Goal: Information Seeking & Learning: Learn about a topic

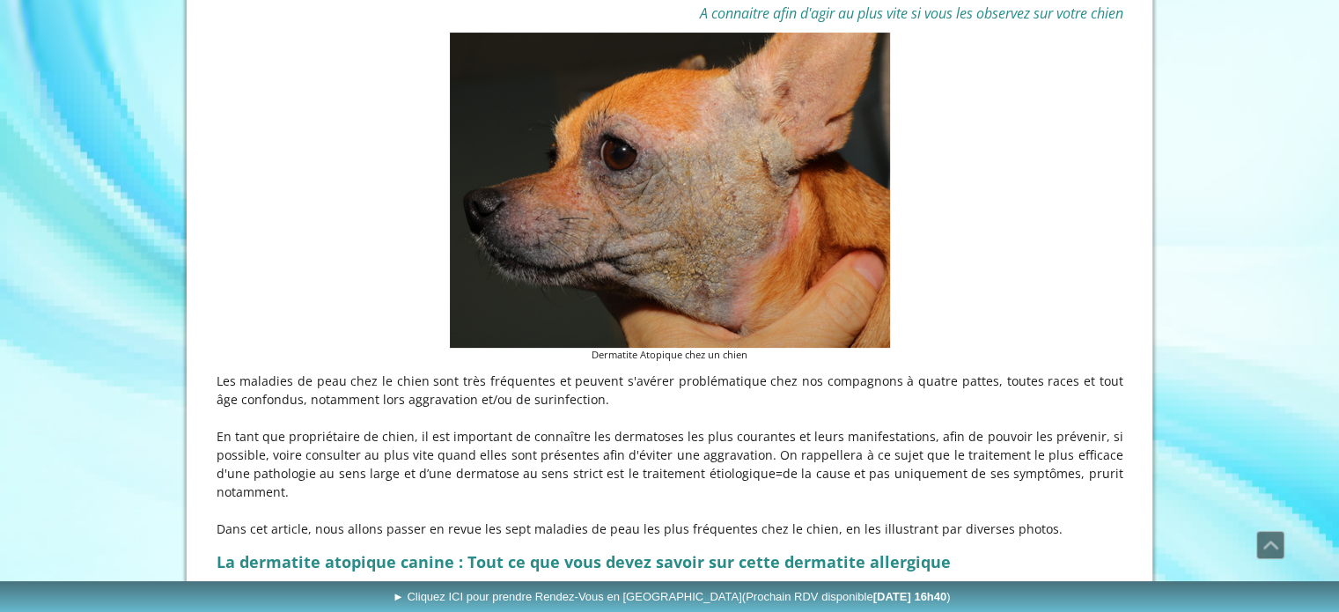
scroll to position [440, 0]
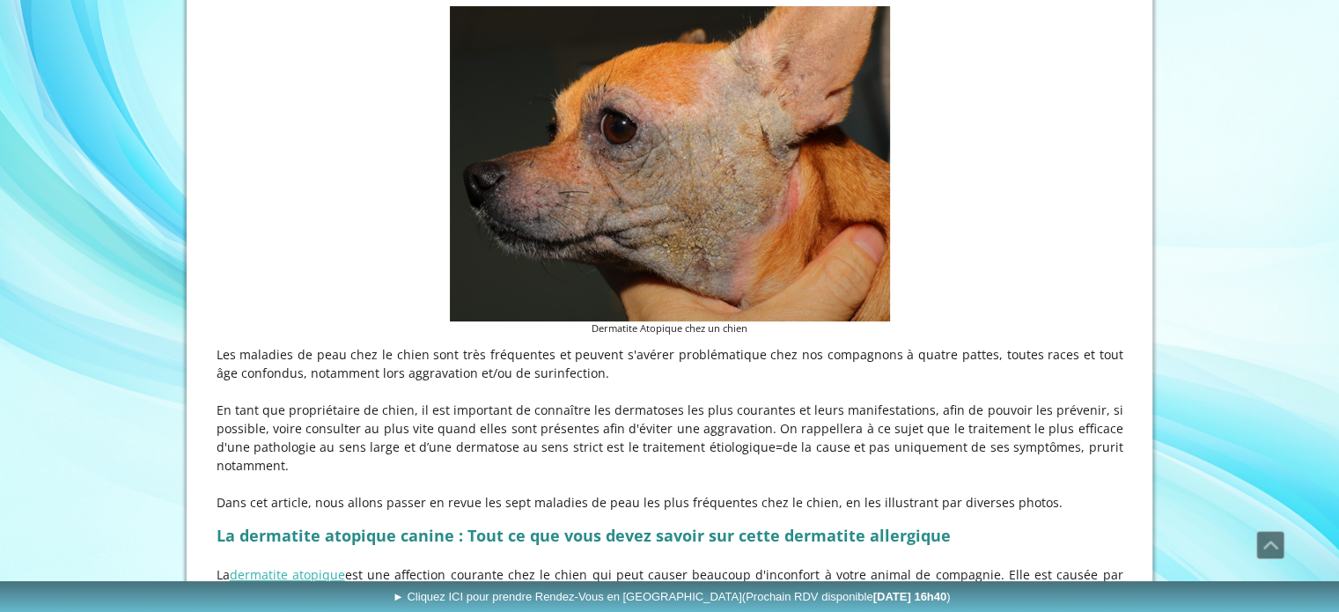
drag, startPoint x: 514, startPoint y: 354, endPoint x: 652, endPoint y: 370, distance: 138.3
click at [652, 370] on p "Les maladies de peau chez le chien sont très fréquentes et peuvent s'avérer pro…" at bounding box center [670, 363] width 907 height 37
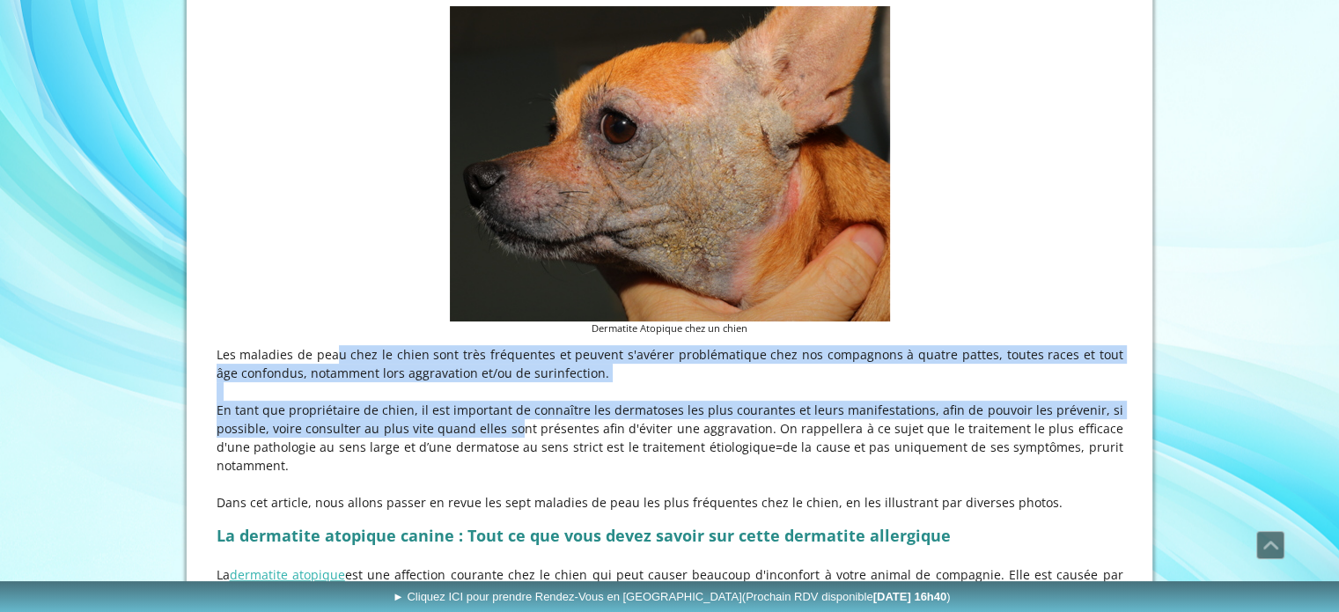
drag, startPoint x: 303, startPoint y: 350, endPoint x: 485, endPoint y: 429, distance: 198.8
click at [485, 429] on div "Les maladies de peau chez le chien sont très fréquentes et peuvent s'avérer pro…" at bounding box center [670, 428] width 916 height 175
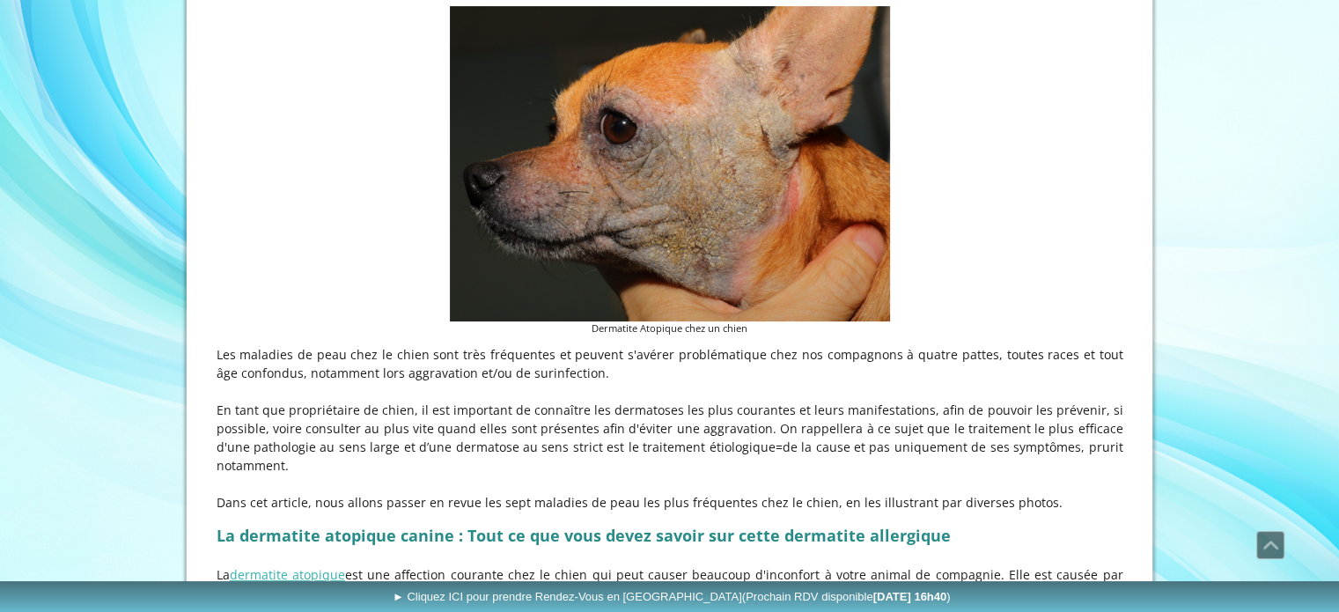
click at [486, 429] on p "En tant que propriétaire de chien, il est important de connaître les dermatoses…" at bounding box center [670, 438] width 907 height 74
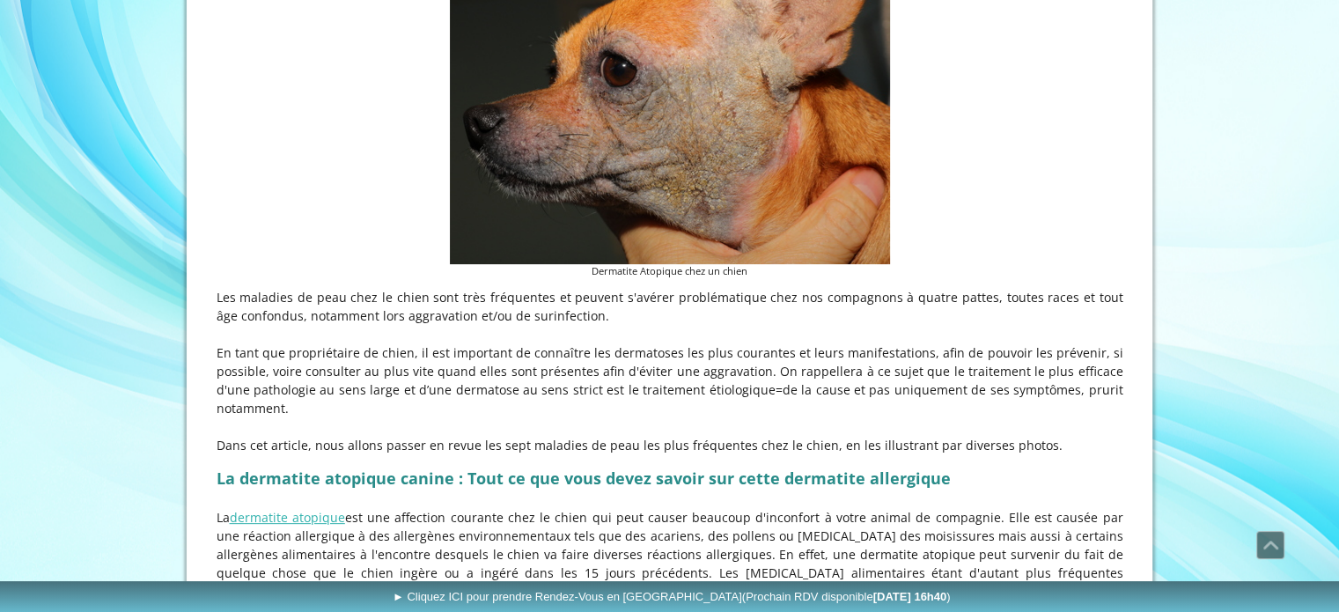
scroll to position [528, 0]
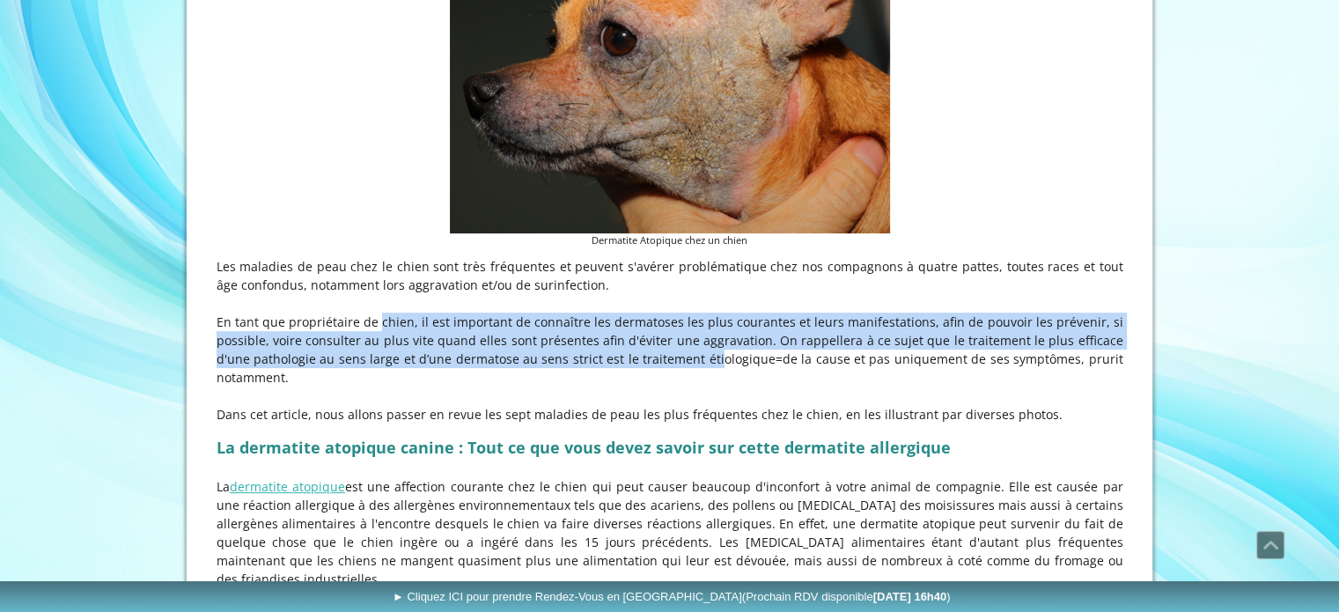
drag, startPoint x: 414, startPoint y: 321, endPoint x: 643, endPoint y: 355, distance: 231.5
click at [642, 353] on p "En tant que propriétaire de chien, il est important de connaître les dermatoses…" at bounding box center [670, 350] width 907 height 74
click at [643, 355] on p "En tant que propriétaire de chien, il est important de connaître les dermatoses…" at bounding box center [670, 350] width 907 height 74
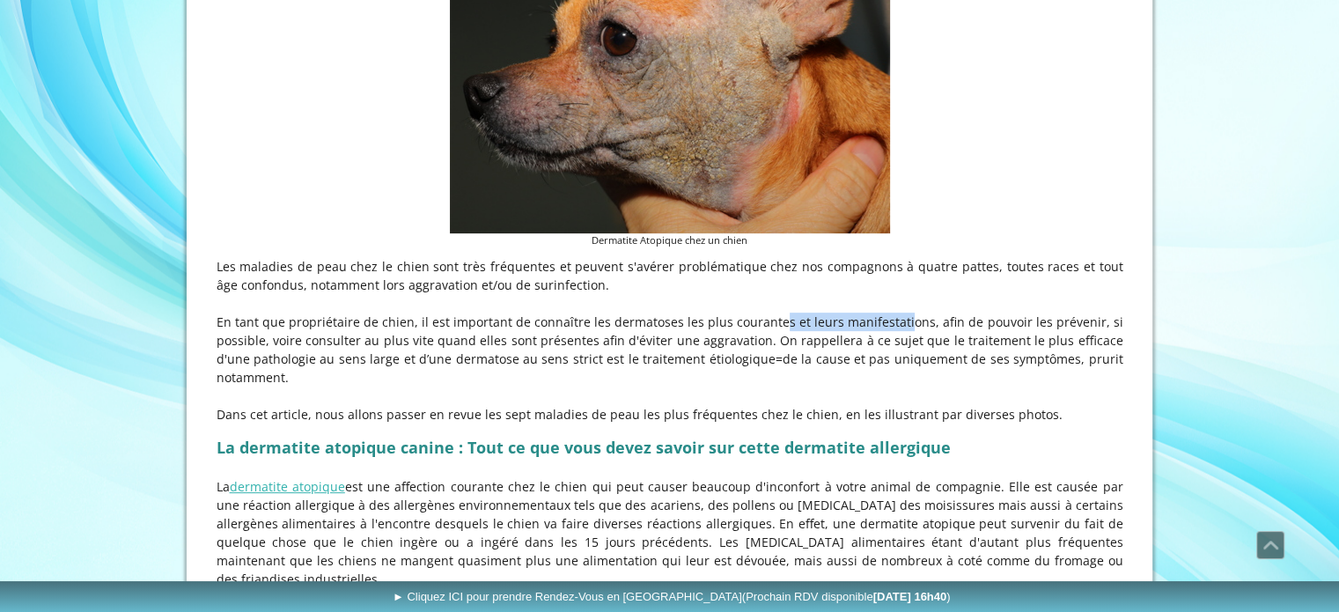
drag, startPoint x: 795, startPoint y: 316, endPoint x: 893, endPoint y: 328, distance: 98.5
click at [891, 325] on p "En tant que propriétaire de chien, il est important de connaître les dermatoses…" at bounding box center [670, 350] width 907 height 74
click at [893, 328] on p "En tant que propriétaire de chien, il est important de connaître les dermatoses…" at bounding box center [670, 350] width 907 height 74
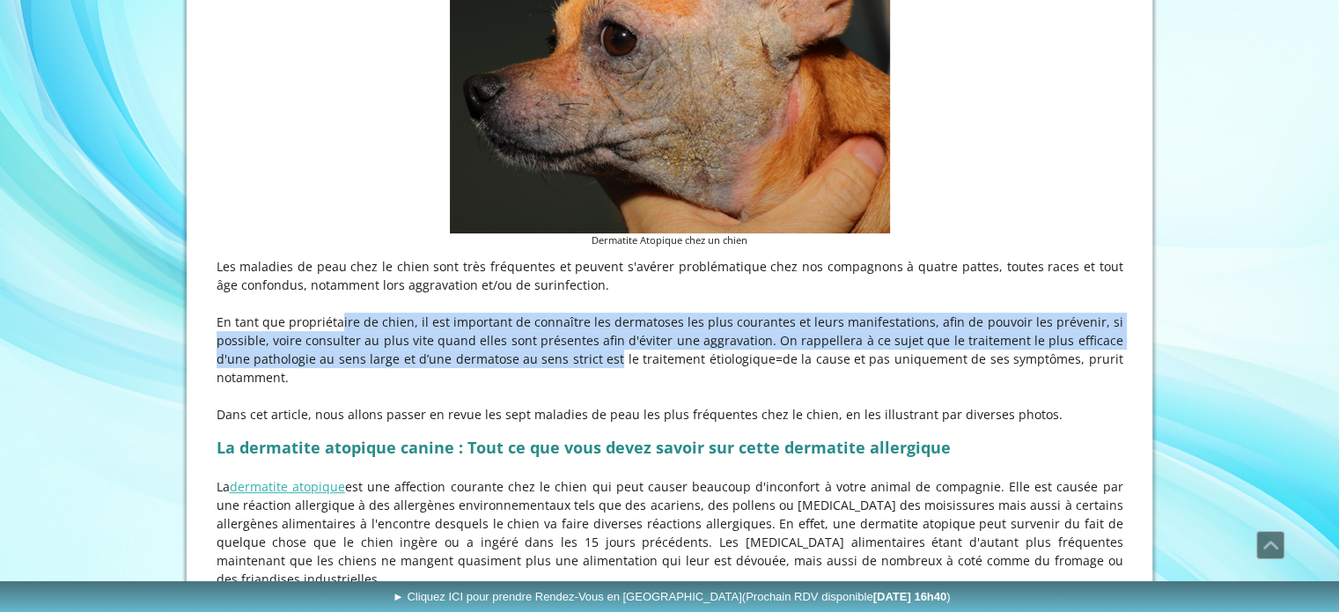
drag, startPoint x: 318, startPoint y: 313, endPoint x: 542, endPoint y: 361, distance: 229.7
click at [542, 361] on p "En tant que propriétaire de chien, il est important de connaître les dermatoses…" at bounding box center [670, 350] width 907 height 74
click at [542, 362] on p "En tant que propriétaire de chien, il est important de connaître les dermatoses…" at bounding box center [670, 350] width 907 height 74
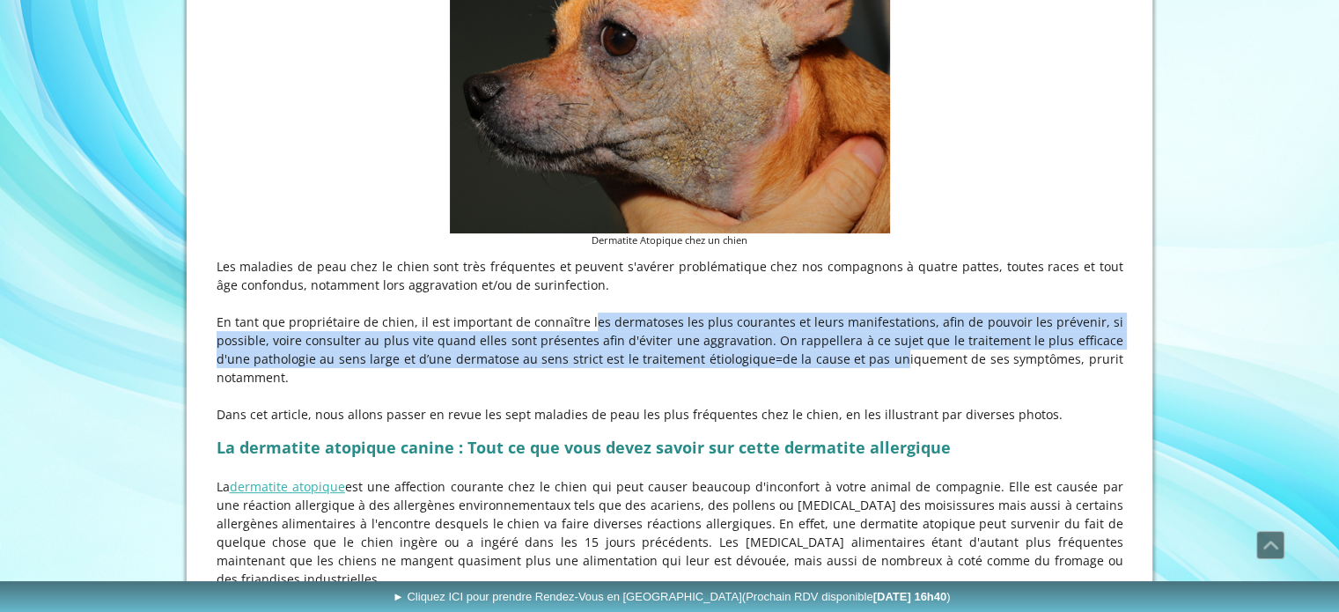
drag, startPoint x: 621, startPoint y: 320, endPoint x: 814, endPoint y: 365, distance: 198.0
click at [814, 365] on p "En tant que propriétaire de chien, il est important de connaître les dermatoses…" at bounding box center [670, 350] width 907 height 74
click at [813, 366] on p "En tant que propriétaire de chien, il est important de connaître les dermatoses…" at bounding box center [670, 350] width 907 height 74
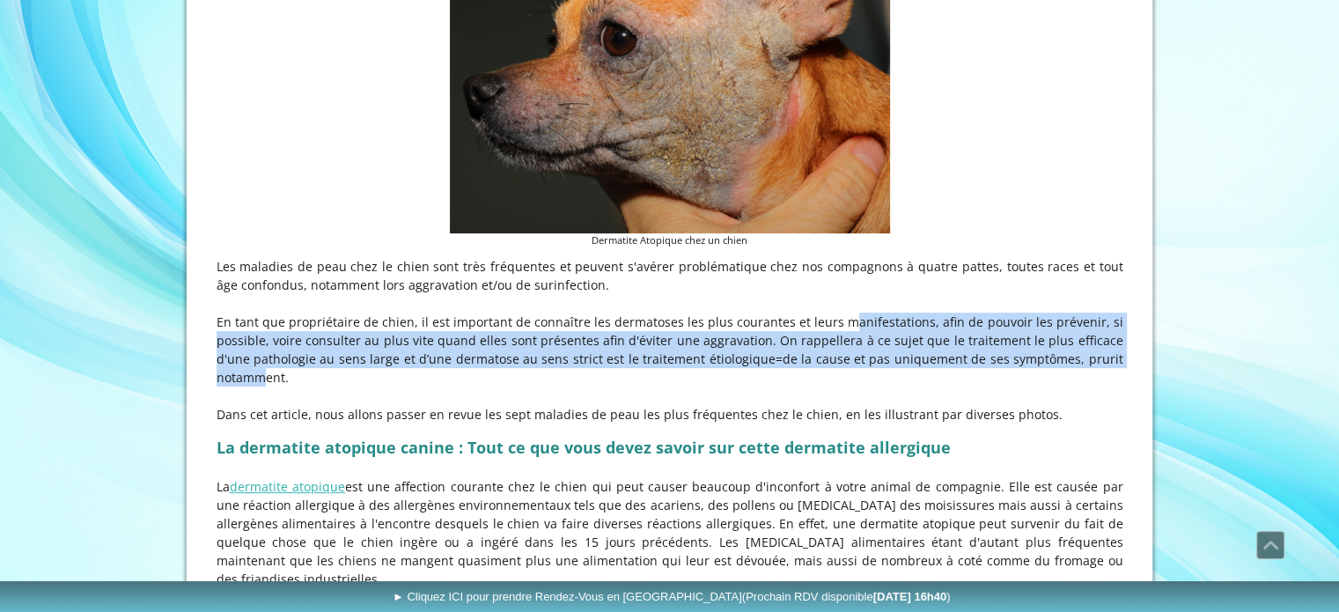
drag, startPoint x: 824, startPoint y: 316, endPoint x: 1057, endPoint y: 359, distance: 236.4
click at [1057, 359] on p "En tant que propriétaire de chien, il est important de connaître les dermatoses…" at bounding box center [670, 350] width 907 height 74
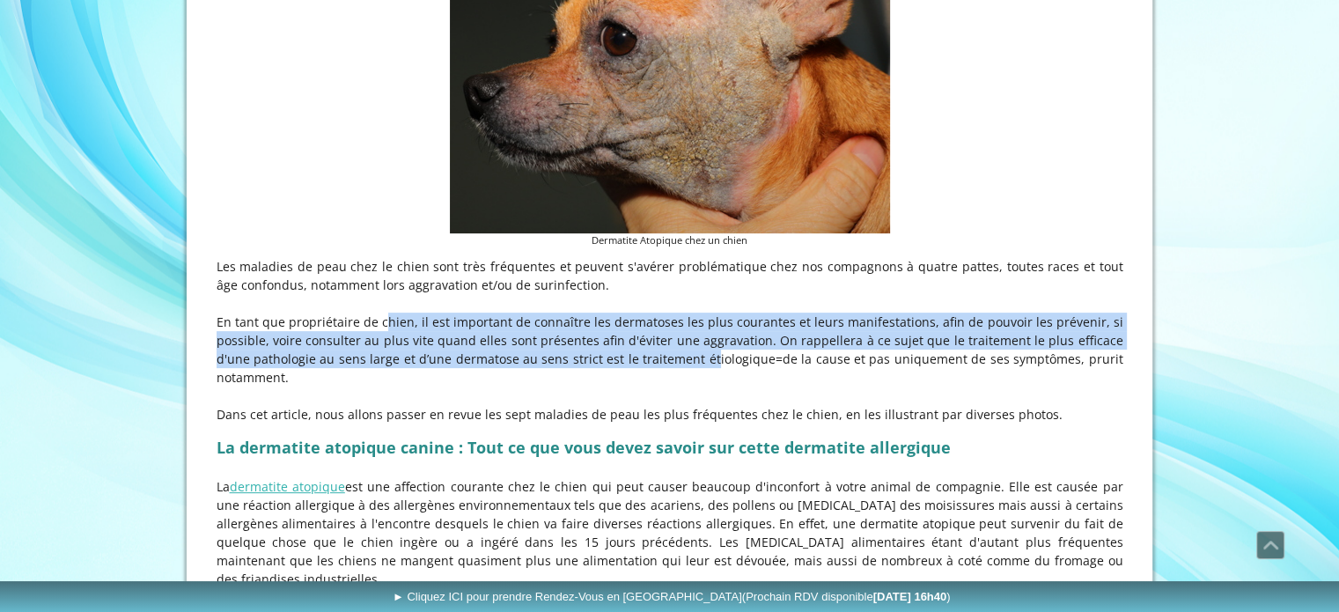
drag, startPoint x: 387, startPoint y: 313, endPoint x: 634, endPoint y: 351, distance: 249.6
click at [634, 351] on p "En tant que propriétaire de chien, il est important de connaître les dermatoses…" at bounding box center [670, 350] width 907 height 74
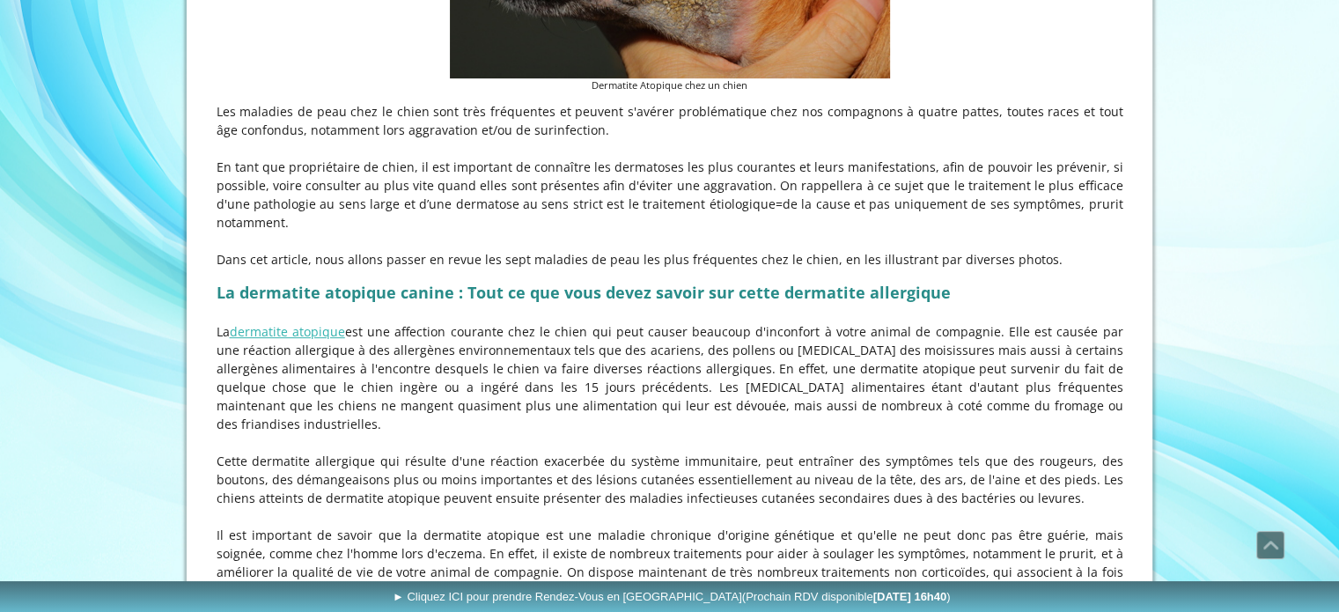
scroll to position [704, 0]
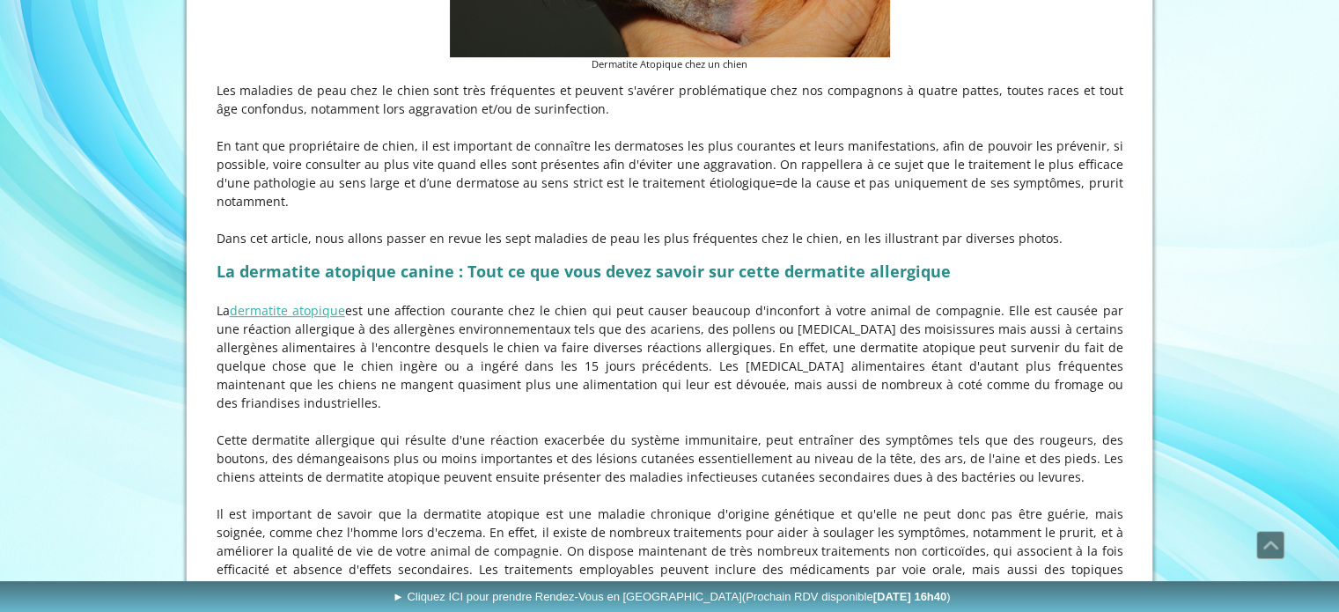
drag, startPoint x: 574, startPoint y: 212, endPoint x: 1041, endPoint y: 210, distance: 466.7
click at [1041, 229] on p "Dans cet article, nous allons passer en revue les sept maladies de peau les plu…" at bounding box center [670, 238] width 907 height 18
click at [1044, 208] on div "Les maladies de peau chez le chien sont très fréquentes et peuvent s'avérer pro…" at bounding box center [670, 164] width 916 height 175
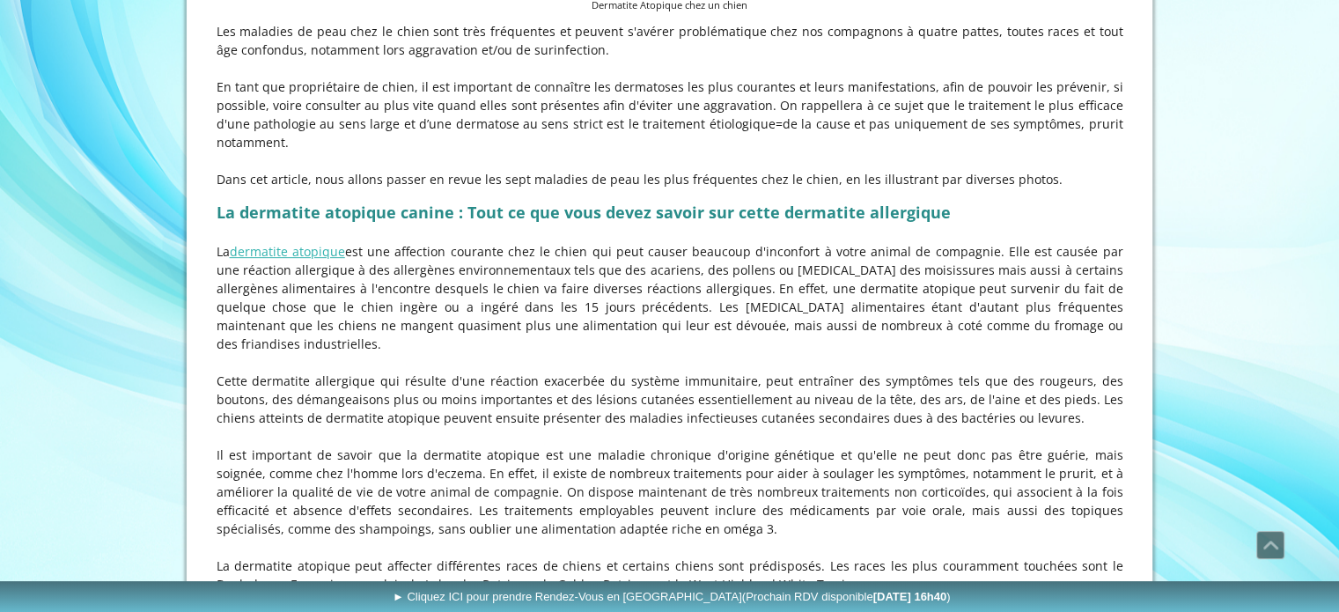
scroll to position [793, 0]
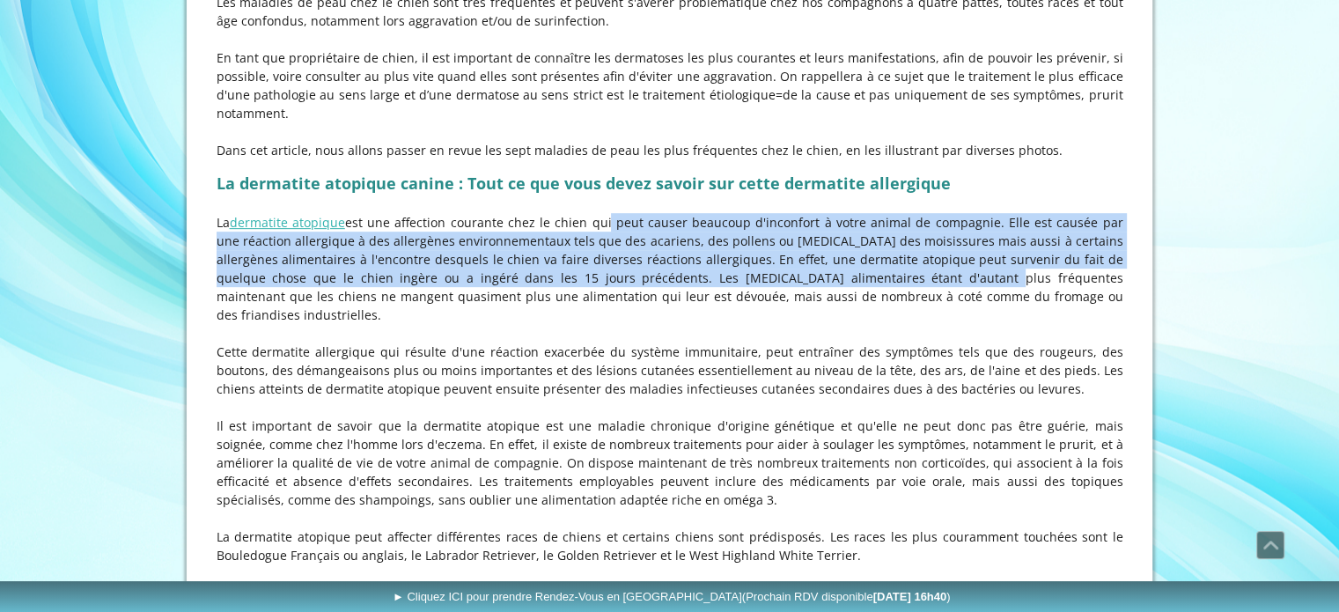
drag, startPoint x: 617, startPoint y: 201, endPoint x: 870, endPoint y: 265, distance: 260.8
click at [870, 265] on p "La dermatite atopique est une affection courante chez le chien qui peut causer …" at bounding box center [670, 268] width 907 height 111
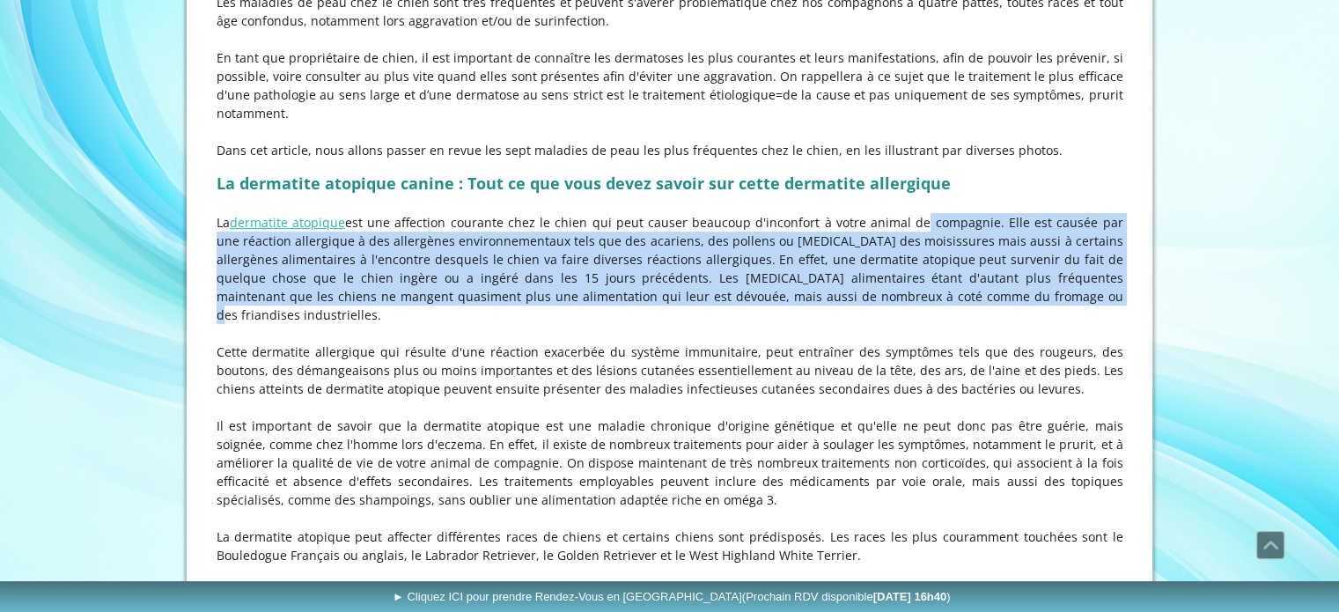
drag, startPoint x: 905, startPoint y: 195, endPoint x: 923, endPoint y: 271, distance: 78.6
click at [923, 271] on p "La dermatite atopique est une affection courante chez le chien qui peut causer …" at bounding box center [670, 268] width 907 height 111
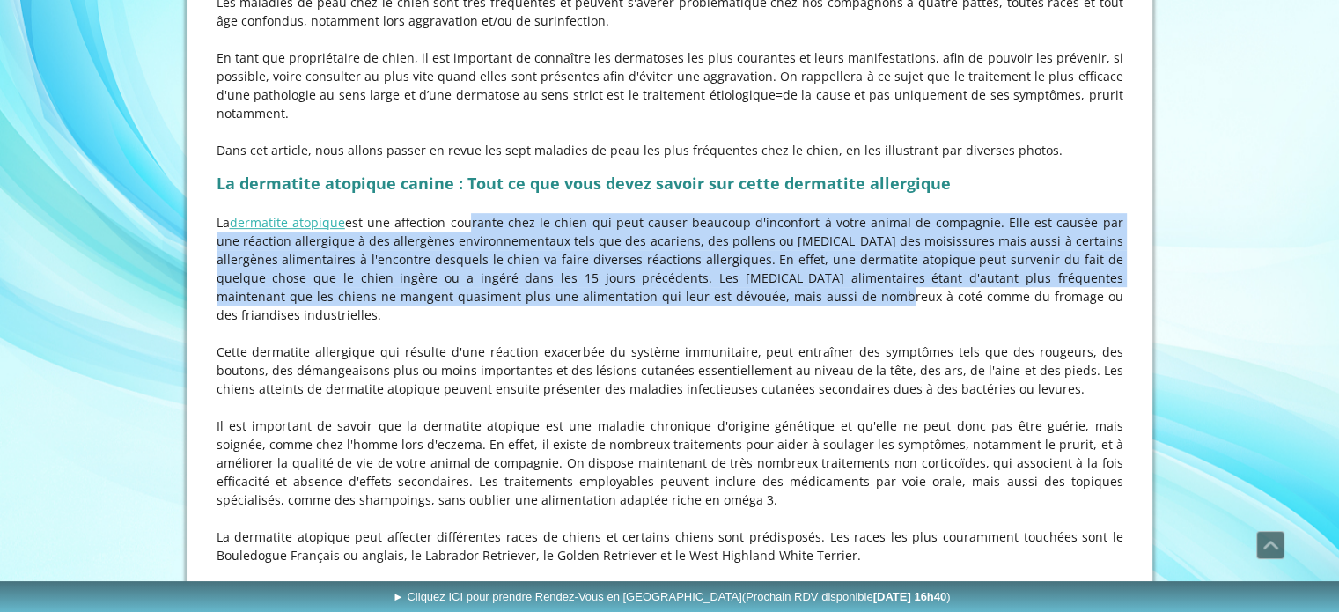
drag, startPoint x: 475, startPoint y: 198, endPoint x: 694, endPoint y: 276, distance: 232.6
click at [694, 276] on p "La dermatite atopique est une affection courante chez le chien qui peut causer …" at bounding box center [670, 268] width 907 height 111
click at [692, 274] on p "La dermatite atopique est une affection courante chez le chien qui peut causer …" at bounding box center [670, 268] width 907 height 111
click at [645, 213] on p "La dermatite atopique est une affection courante chez le chien qui peut causer …" at bounding box center [670, 268] width 907 height 111
click at [867, 256] on p "La dermatite atopique est une affection courante chez le chien qui peut causer …" at bounding box center [670, 268] width 907 height 111
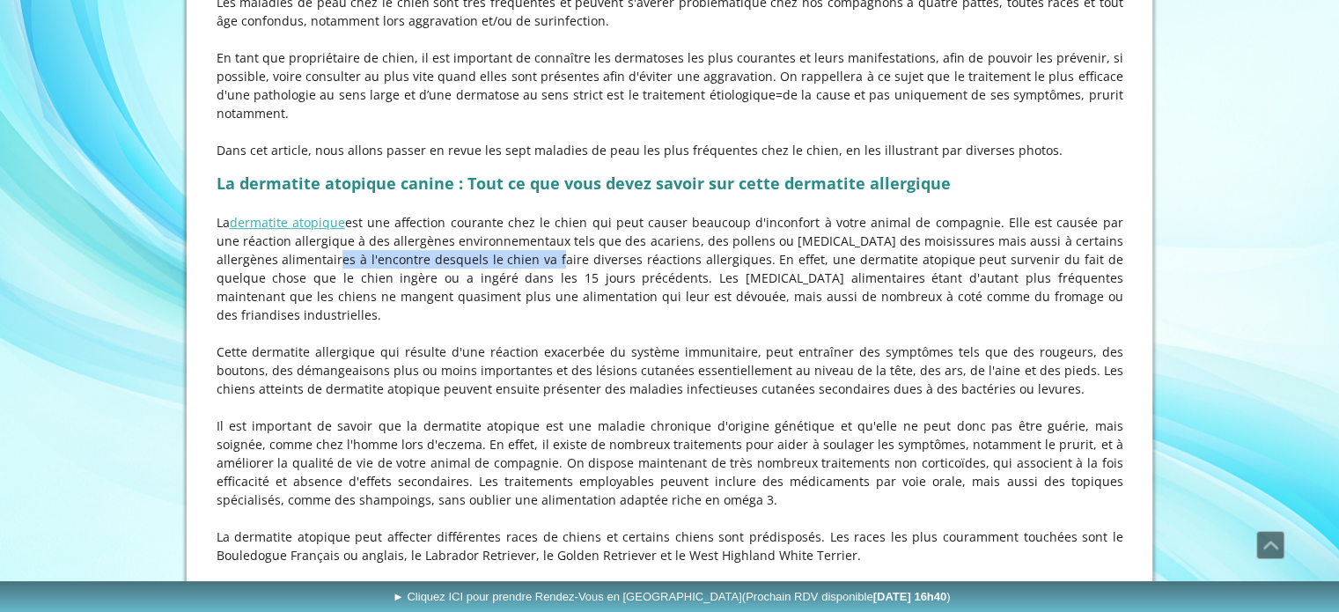
drag, startPoint x: 299, startPoint y: 235, endPoint x: 520, endPoint y: 237, distance: 220.2
click at [520, 237] on p "La dermatite atopique est une affection courante chez le chien qui peut causer …" at bounding box center [670, 268] width 907 height 111
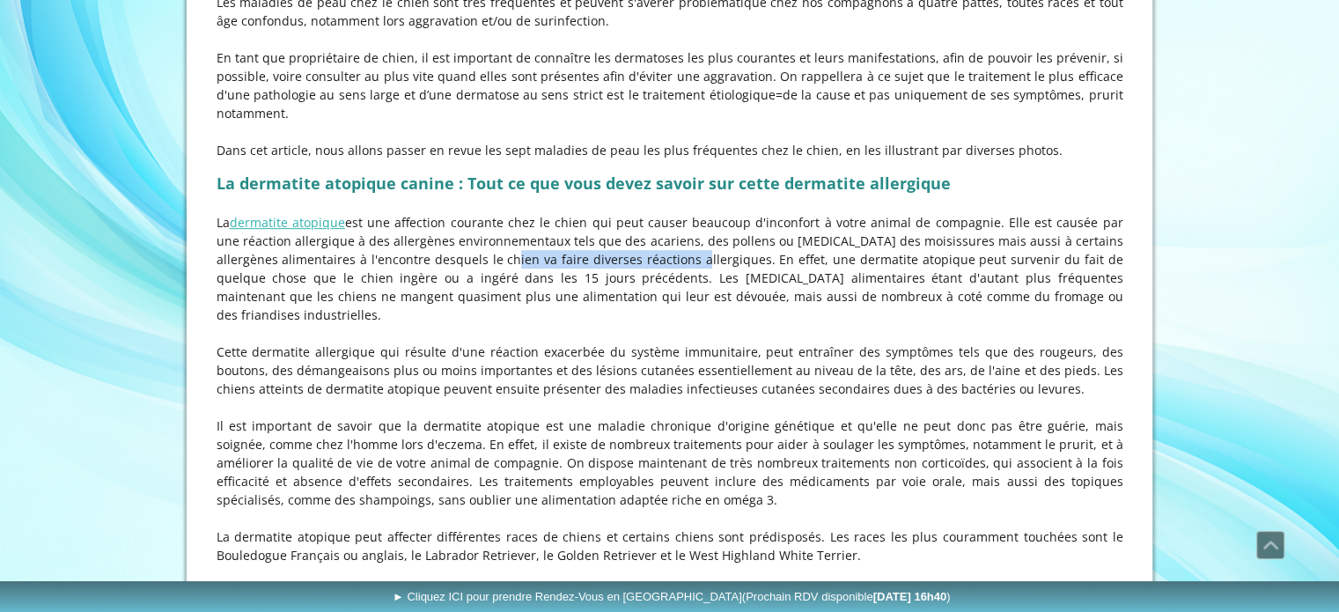
drag, startPoint x: 482, startPoint y: 237, endPoint x: 659, endPoint y: 235, distance: 177.0
click at [659, 235] on p "La dermatite atopique est une affection courante chez le chien qui peut causer …" at bounding box center [670, 268] width 907 height 111
click at [673, 245] on p "La dermatite atopique est une affection courante chez le chien qui peut causer …" at bounding box center [670, 268] width 907 height 111
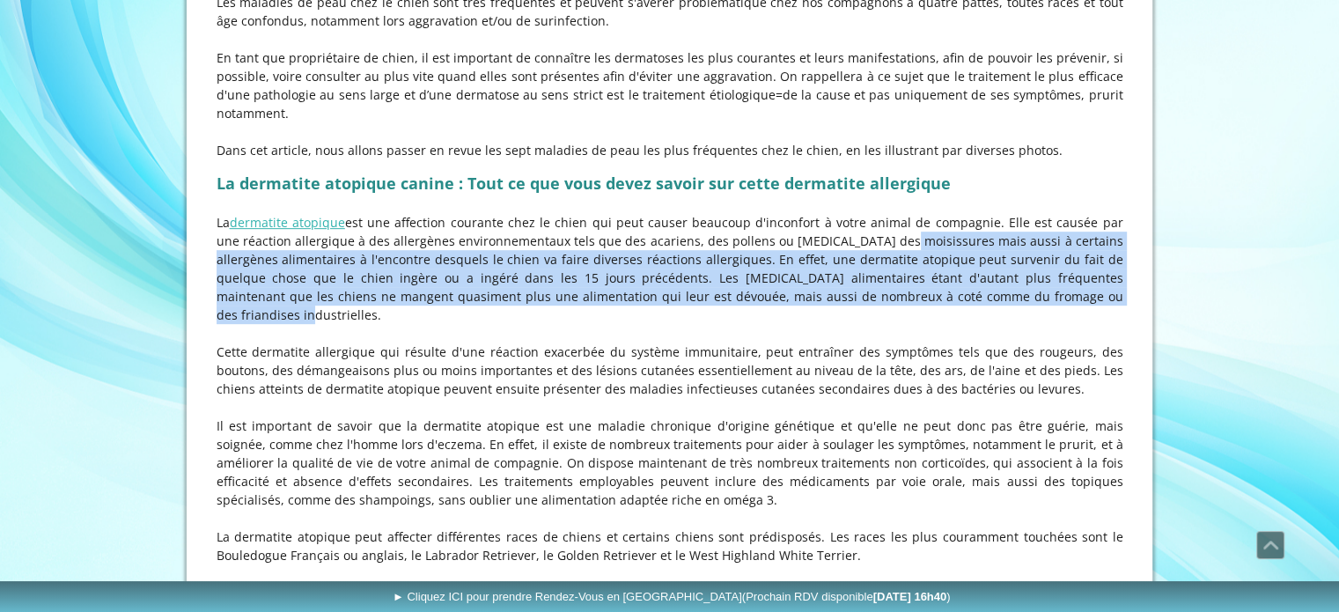
drag, startPoint x: 895, startPoint y: 225, endPoint x: 1031, endPoint y: 277, distance: 146.4
click at [1031, 277] on p "La dermatite atopique est une affection courante chez le chien qui peut causer …" at bounding box center [670, 268] width 907 height 111
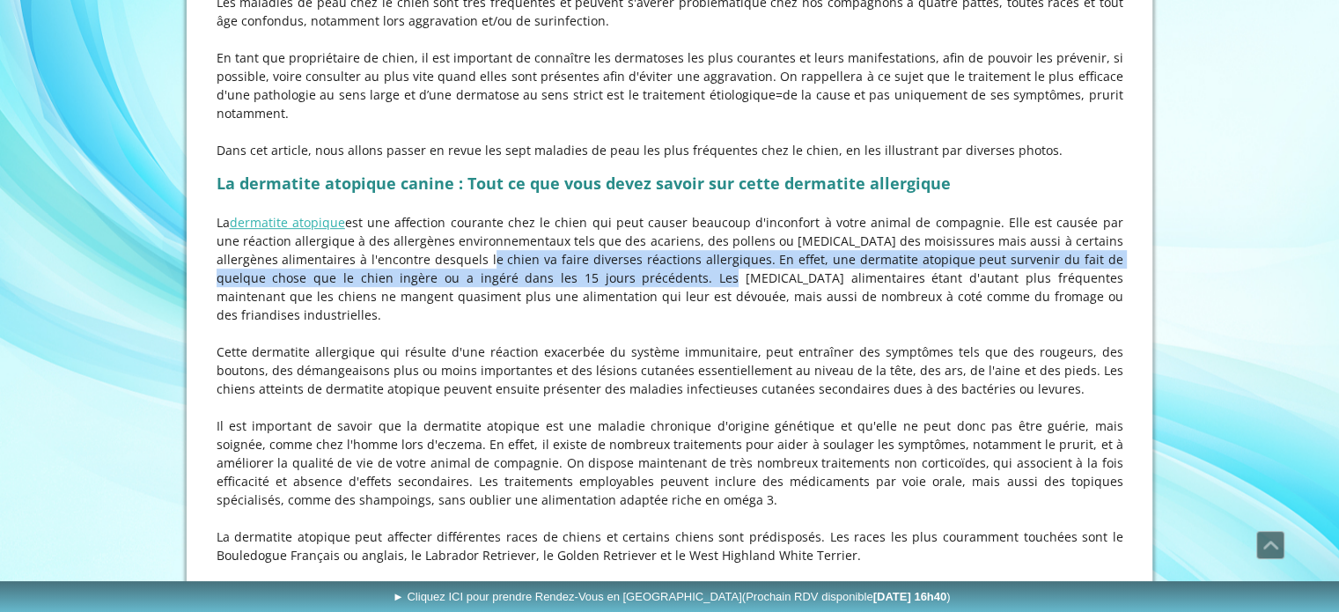
drag, startPoint x: 461, startPoint y: 240, endPoint x: 610, endPoint y: 263, distance: 151.4
click at [610, 263] on p "La dermatite atopique est une affection courante chez le chien qui peut causer …" at bounding box center [670, 268] width 907 height 111
click at [613, 263] on p "La dermatite atopique est une affection courante chez le chien qui peut causer …" at bounding box center [670, 268] width 907 height 111
click at [521, 236] on p "La dermatite atopique est une affection courante chez le chien qui peut causer …" at bounding box center [670, 268] width 907 height 111
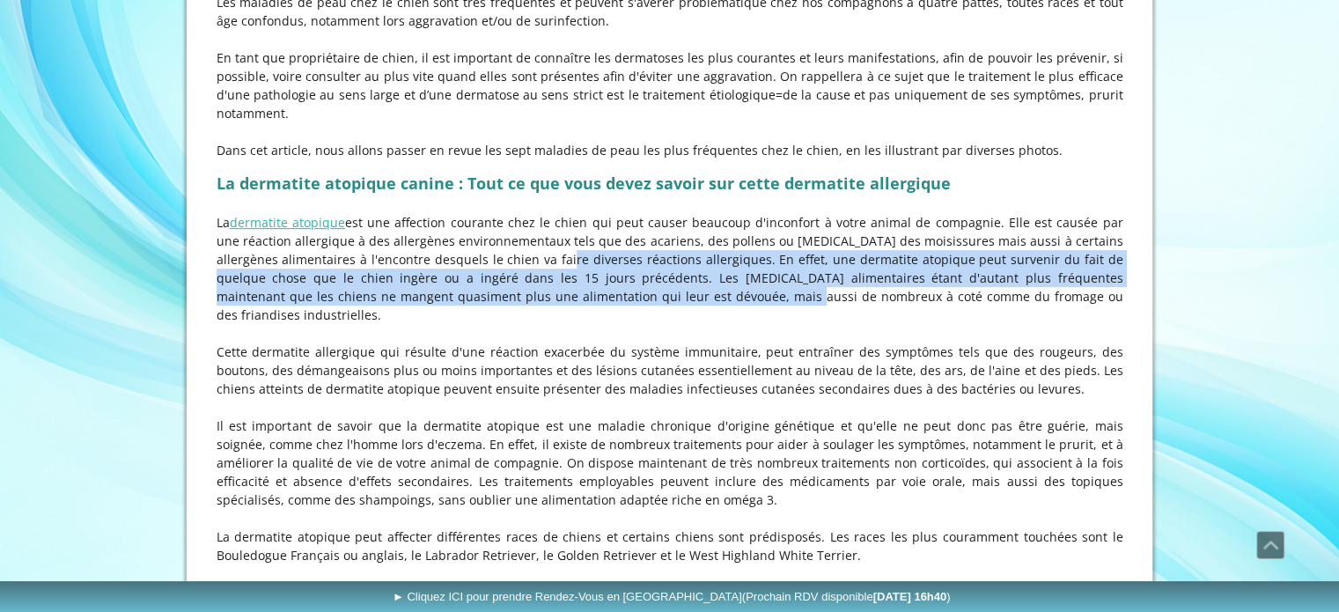
drag, startPoint x: 535, startPoint y: 242, endPoint x: 636, endPoint y: 271, distance: 104.5
click at [636, 271] on p "La dermatite atopique est une affection courante chez le chien qui peut causer …" at bounding box center [670, 268] width 907 height 111
click at [636, 270] on p "La dermatite atopique est une affection courante chez le chien qui peut causer …" at bounding box center [670, 268] width 907 height 111
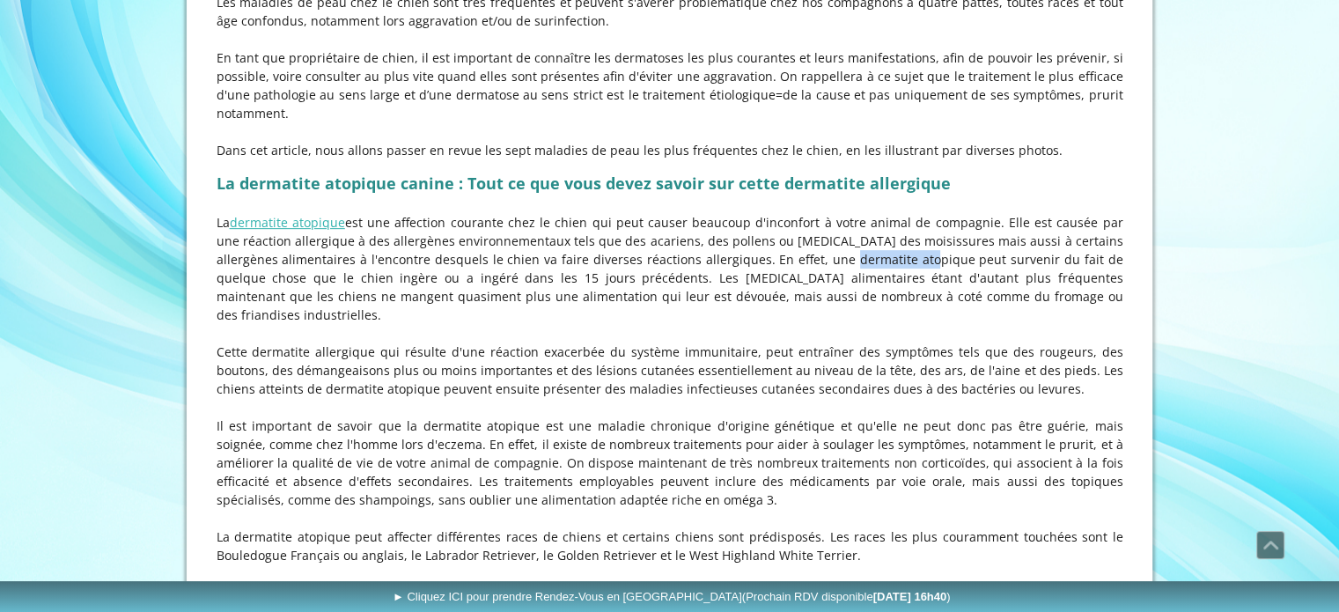
drag, startPoint x: 807, startPoint y: 240, endPoint x: 884, endPoint y: 242, distance: 77.5
click at [884, 242] on p "La dermatite atopique est une affection courante chez le chien qui peut causer …" at bounding box center [670, 268] width 907 height 111
drag, startPoint x: 622, startPoint y: 259, endPoint x: 860, endPoint y: 267, distance: 238.8
click at [856, 267] on p "La dermatite atopique est une affection courante chez le chien qui peut causer …" at bounding box center [670, 268] width 907 height 111
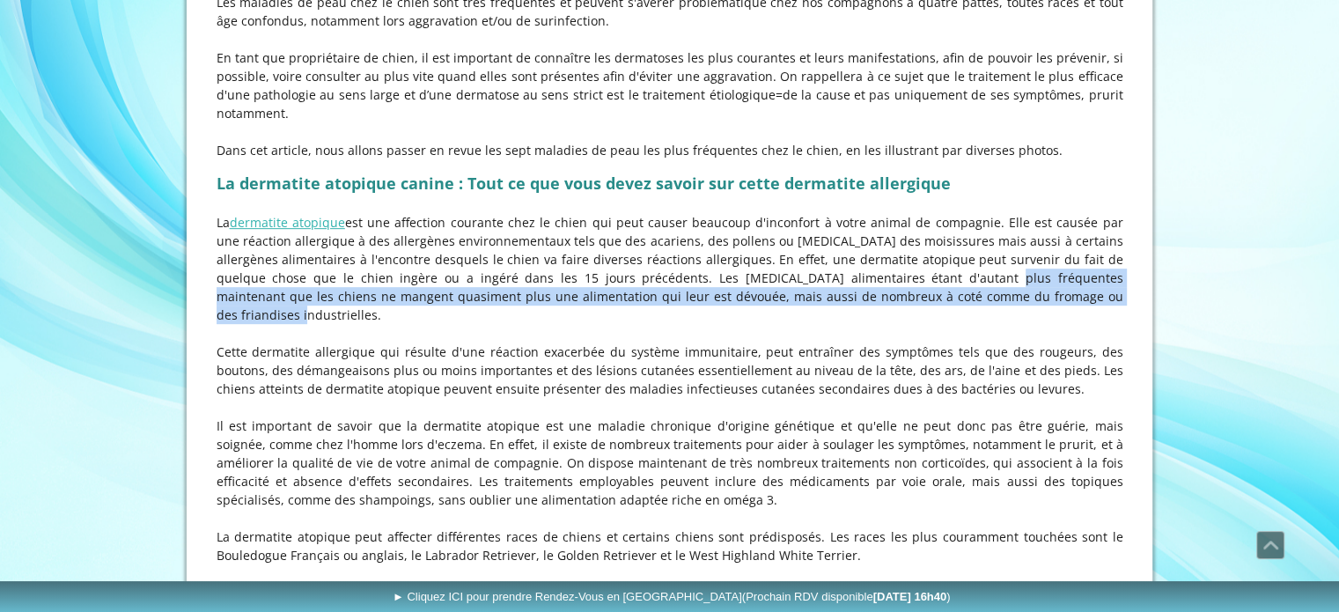
drag, startPoint x: 873, startPoint y: 266, endPoint x: 1001, endPoint y: 281, distance: 129.4
click at [1001, 281] on p "La dermatite atopique est une affection courante chez le chien qui peut causer …" at bounding box center [670, 268] width 907 height 111
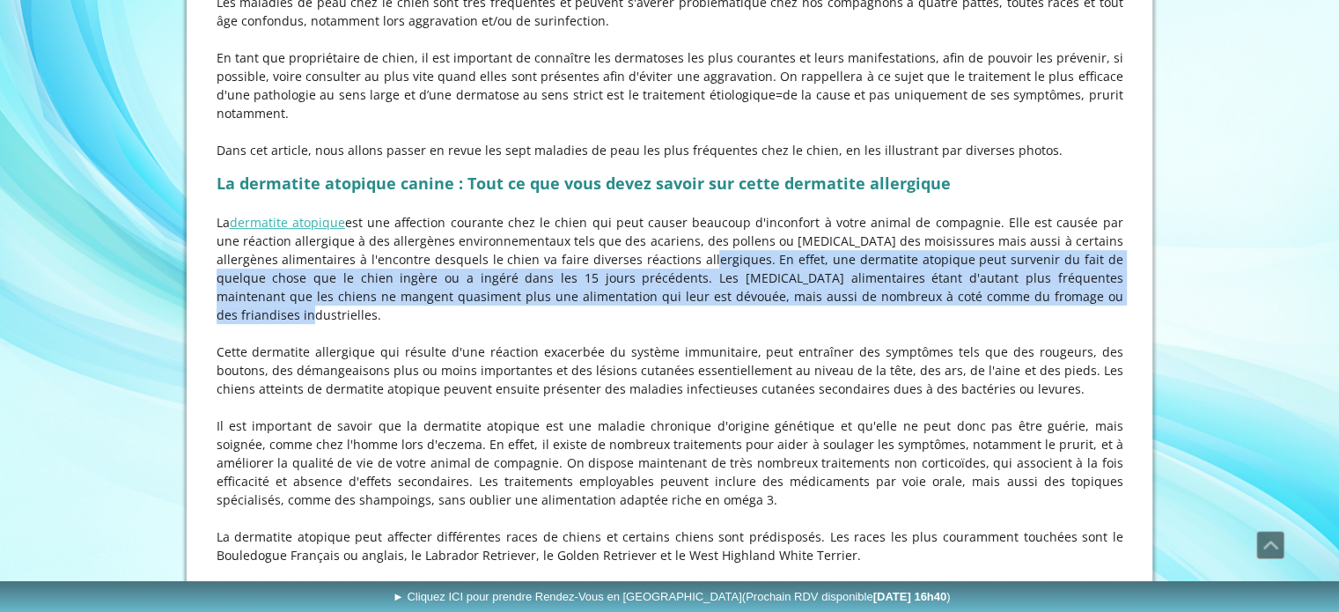
drag, startPoint x: 1018, startPoint y: 281, endPoint x: 670, endPoint y: 235, distance: 350.8
click at [670, 235] on p "La dermatite atopique est une affection courante chez le chien qui peut causer …" at bounding box center [670, 268] width 907 height 111
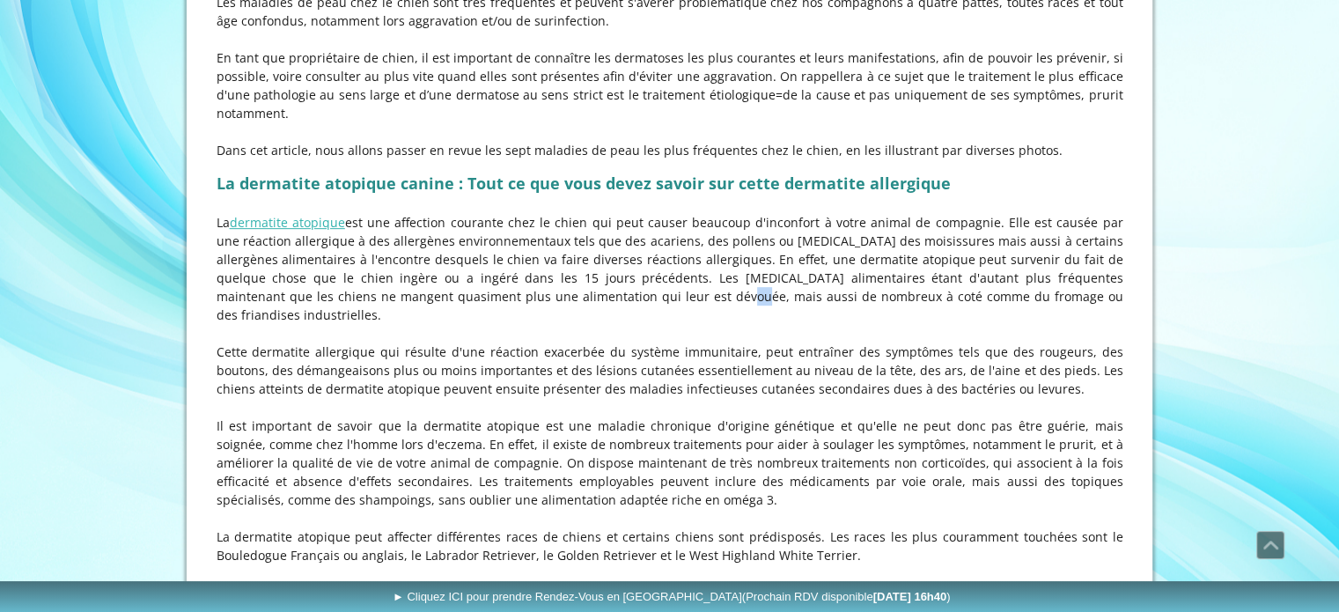
drag, startPoint x: 586, startPoint y: 277, endPoint x: 576, endPoint y: 277, distance: 9.7
click at [572, 275] on p "La dermatite atopique est une affection courante chez le chien qui peut causer …" at bounding box center [670, 268] width 907 height 111
click at [642, 272] on p "La dermatite atopique est une affection courante chez le chien qui peut causer …" at bounding box center [670, 268] width 907 height 111
drag, startPoint x: 740, startPoint y: 280, endPoint x: 751, endPoint y: 279, distance: 11.5
click at [751, 279] on p "La dermatite atopique est une affection courante chez le chien qui peut causer …" at bounding box center [670, 268] width 907 height 111
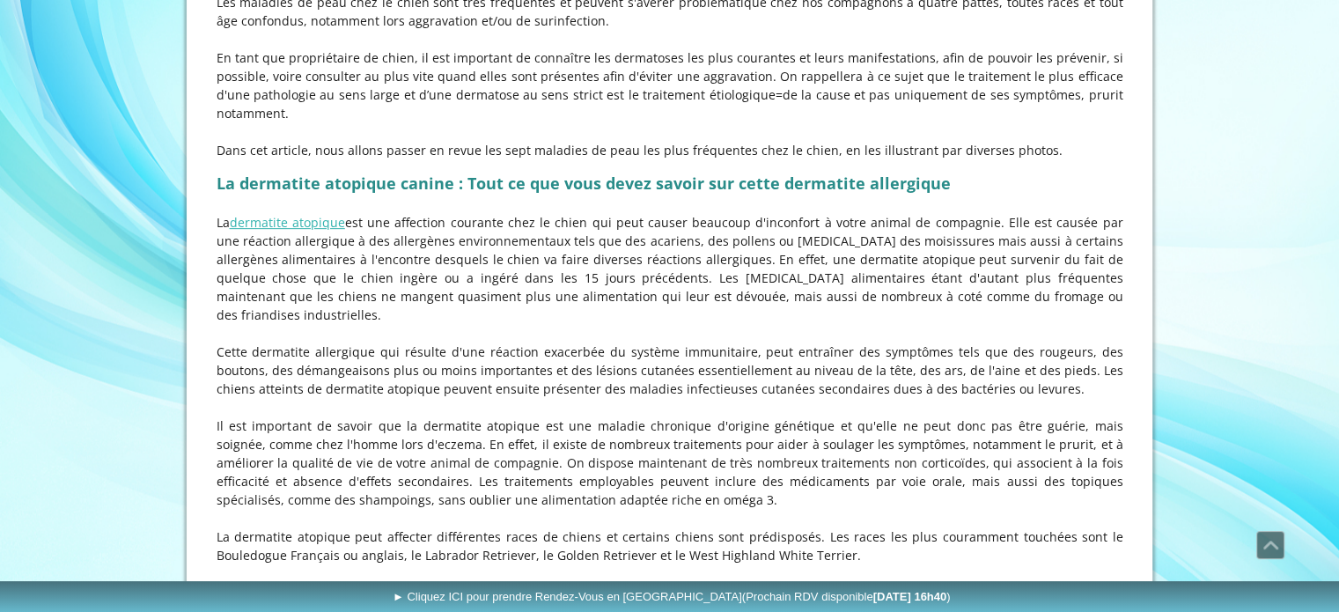
click at [751, 277] on p "La dermatite atopique est une affection courante chez le chien qui peut causer …" at bounding box center [670, 268] width 907 height 111
click at [327, 343] on p "Cette dermatite allergique qui résulte d'une réaction exacerbée du système immu…" at bounding box center [670, 370] width 907 height 55
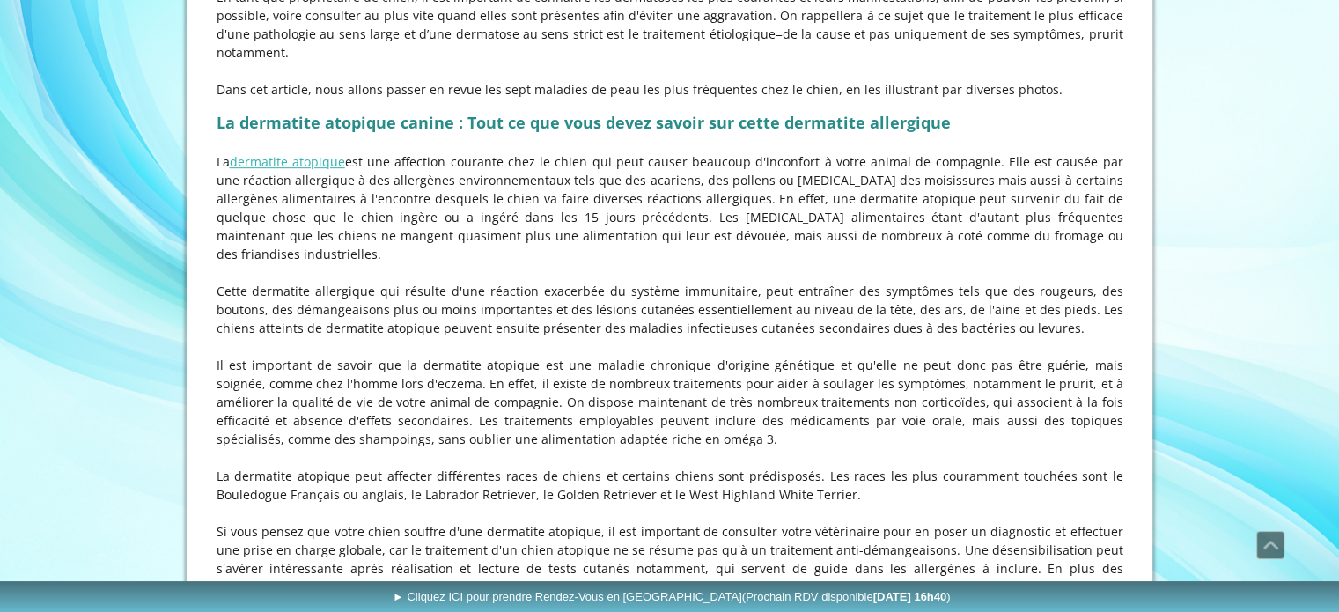
scroll to position [881, 0]
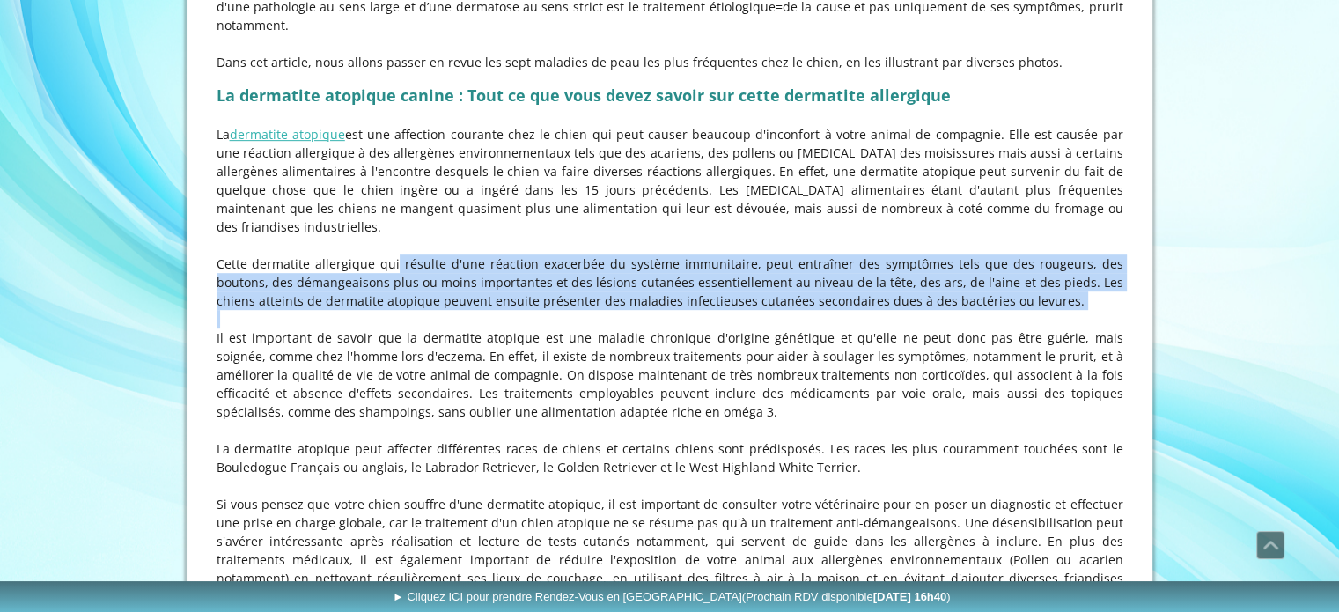
drag, startPoint x: 398, startPoint y: 229, endPoint x: 618, endPoint y: 275, distance: 224.9
click at [618, 275] on div "La dermatite atopique canine : Tout ce que vous devez savoir sur cette dermatit…" at bounding box center [670, 352] width 916 height 553
click at [623, 310] on p at bounding box center [670, 319] width 907 height 18
click at [646, 254] on p "Cette dermatite allergique qui résulte d'une réaction exacerbée du système immu…" at bounding box center [670, 281] width 907 height 55
click at [702, 254] on p "Cette dermatite allergique qui résulte d'une réaction exacerbée du système immu…" at bounding box center [670, 281] width 907 height 55
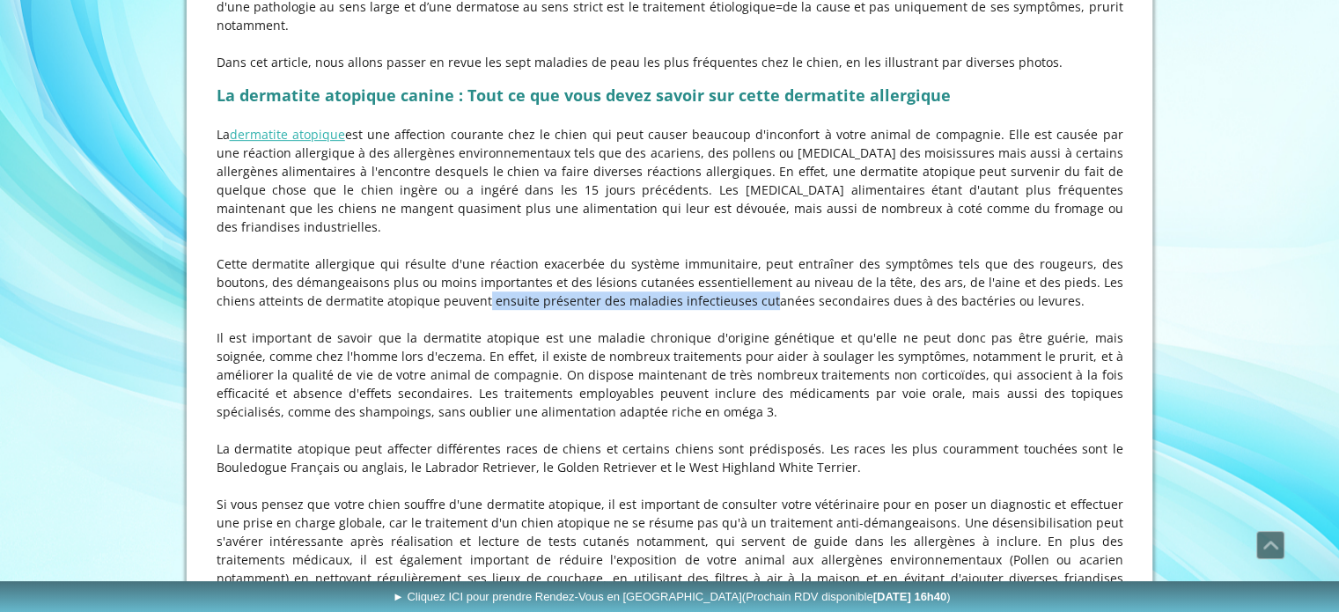
drag, startPoint x: 363, startPoint y: 263, endPoint x: 641, endPoint y: 266, distance: 278.3
click at [641, 266] on p "Cette dermatite allergique qui résulte d'une réaction exacerbée du système immu…" at bounding box center [670, 281] width 907 height 55
click at [642, 264] on p "Cette dermatite allergique qui résulte d'une réaction exacerbée du système immu…" at bounding box center [670, 281] width 907 height 55
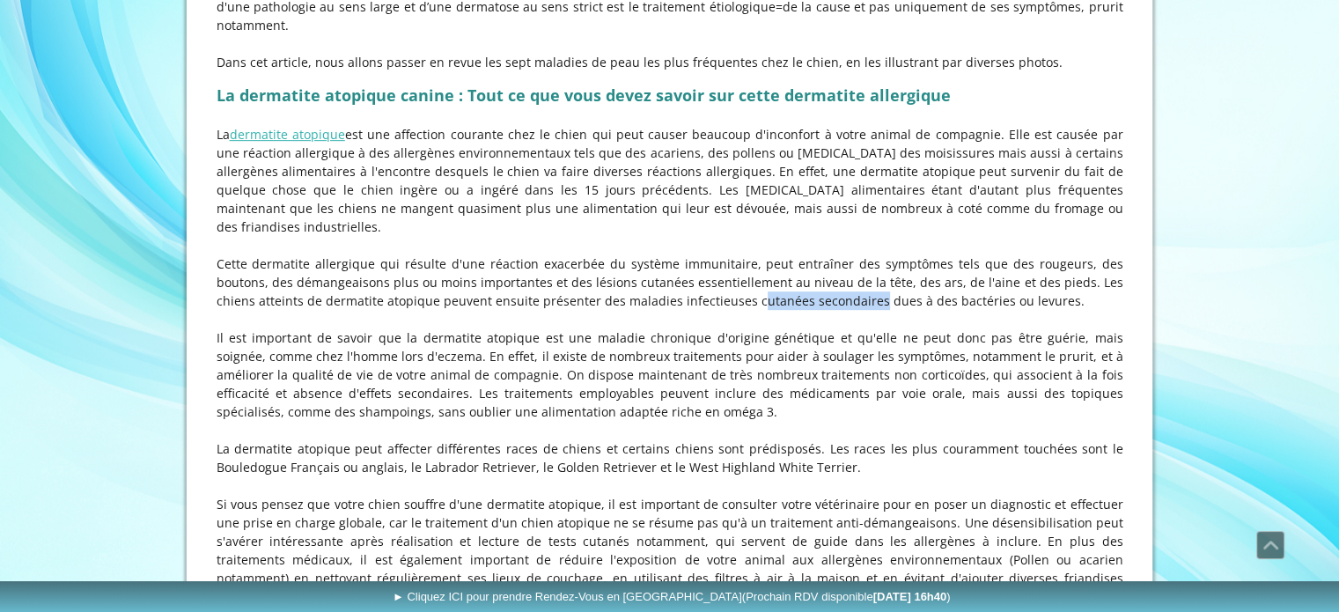
drag, startPoint x: 635, startPoint y: 262, endPoint x: 751, endPoint y: 268, distance: 116.4
click at [751, 268] on p "Cette dermatite allergique qui résulte d'une réaction exacerbée du système immu…" at bounding box center [670, 281] width 907 height 55
click at [753, 267] on p "Cette dermatite allergique qui résulte d'une réaction exacerbée du système immu…" at bounding box center [670, 281] width 907 height 55
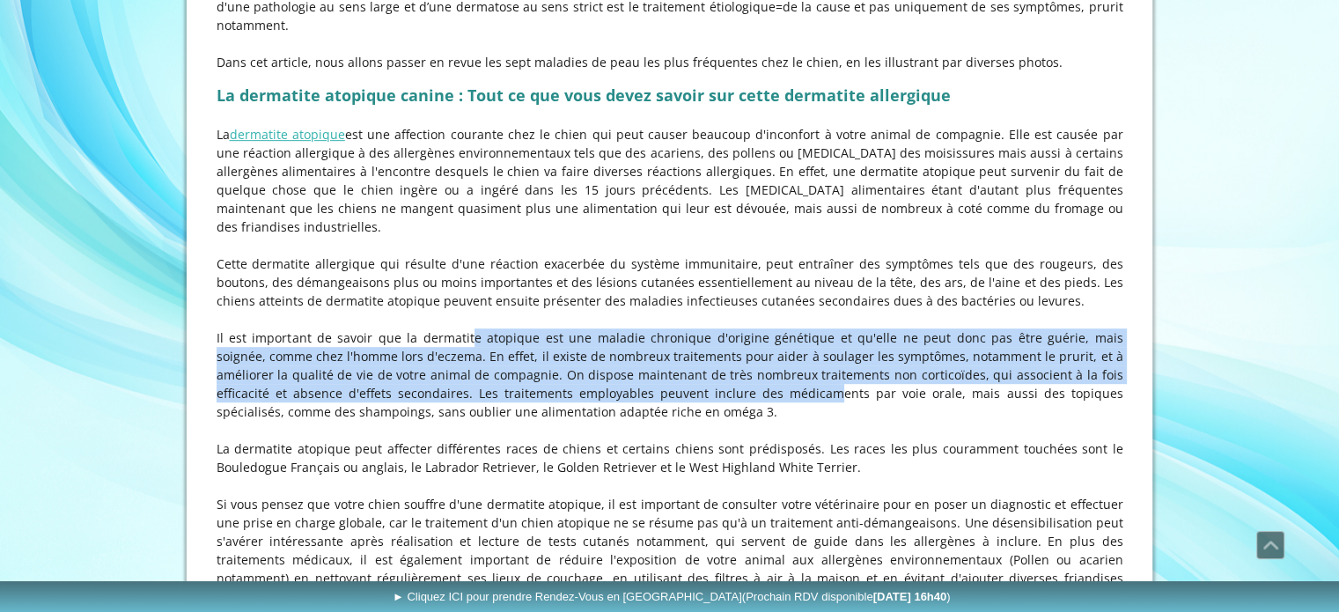
drag, startPoint x: 431, startPoint y: 298, endPoint x: 697, endPoint y: 358, distance: 273.7
click at [697, 358] on p "Il est important de savoir que la dermatite atopique est une maladie chronique …" at bounding box center [670, 374] width 907 height 92
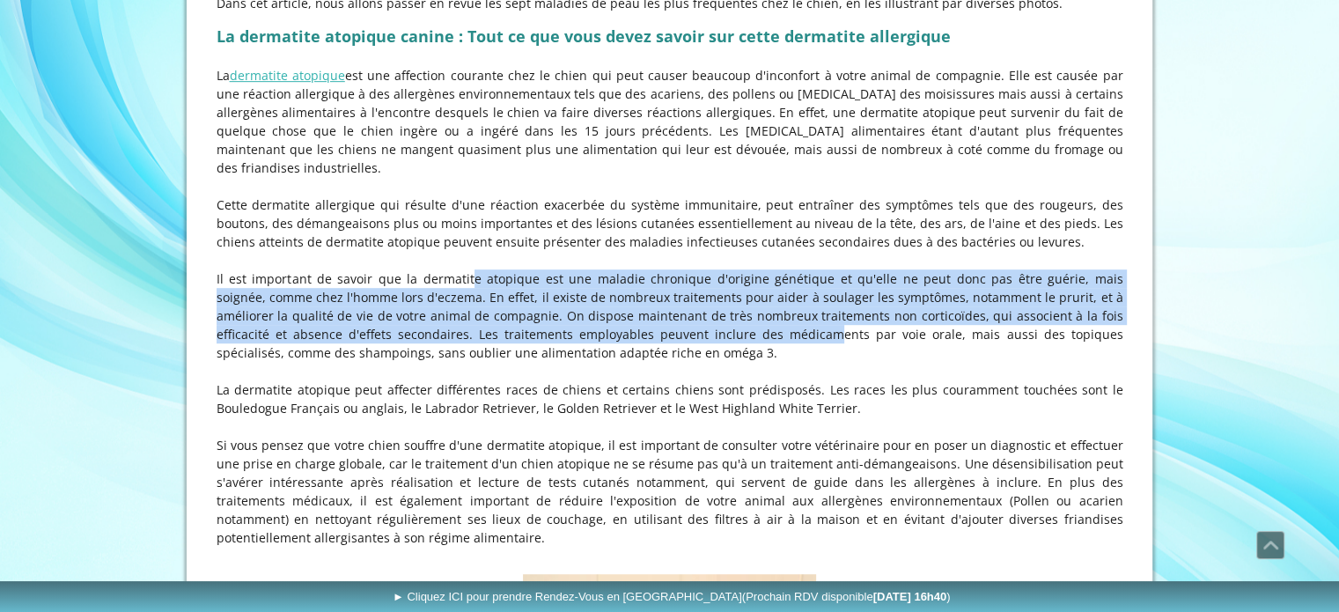
scroll to position [969, 0]
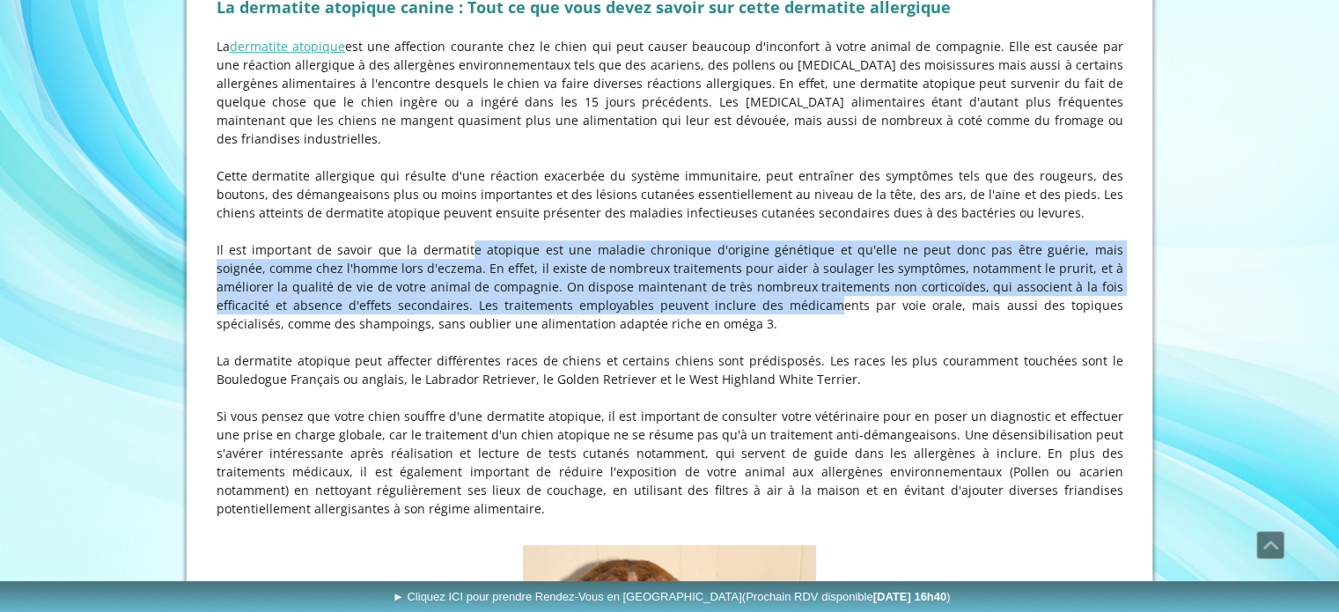
click at [465, 240] on p "Il est important de savoir que la dermatite atopique est une maladie chronique …" at bounding box center [670, 286] width 907 height 92
click at [569, 240] on p "Il est important de savoir que la dermatite atopique est une maladie chronique …" at bounding box center [670, 286] width 907 height 92
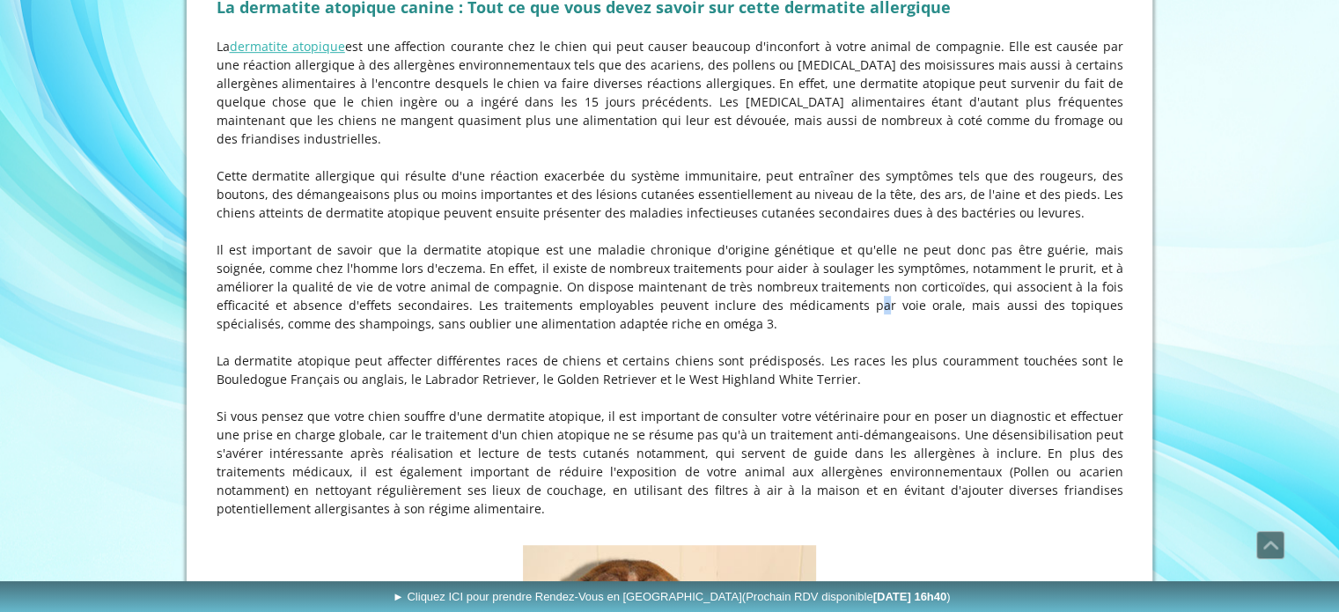
click at [742, 262] on p "Il est important de savoir que la dermatite atopique est une maladie chronique …" at bounding box center [670, 286] width 907 height 92
click at [759, 240] on p "Il est important de savoir que la dermatite atopique est une maladie chronique …" at bounding box center [670, 286] width 907 height 92
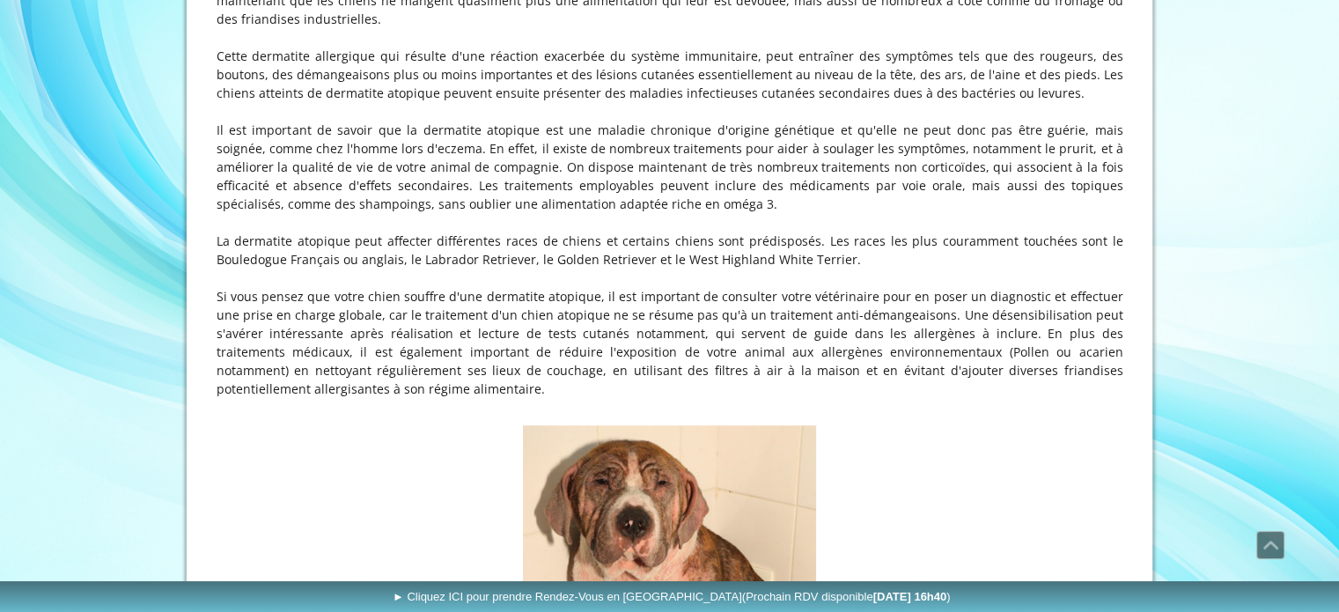
scroll to position [1145, 0]
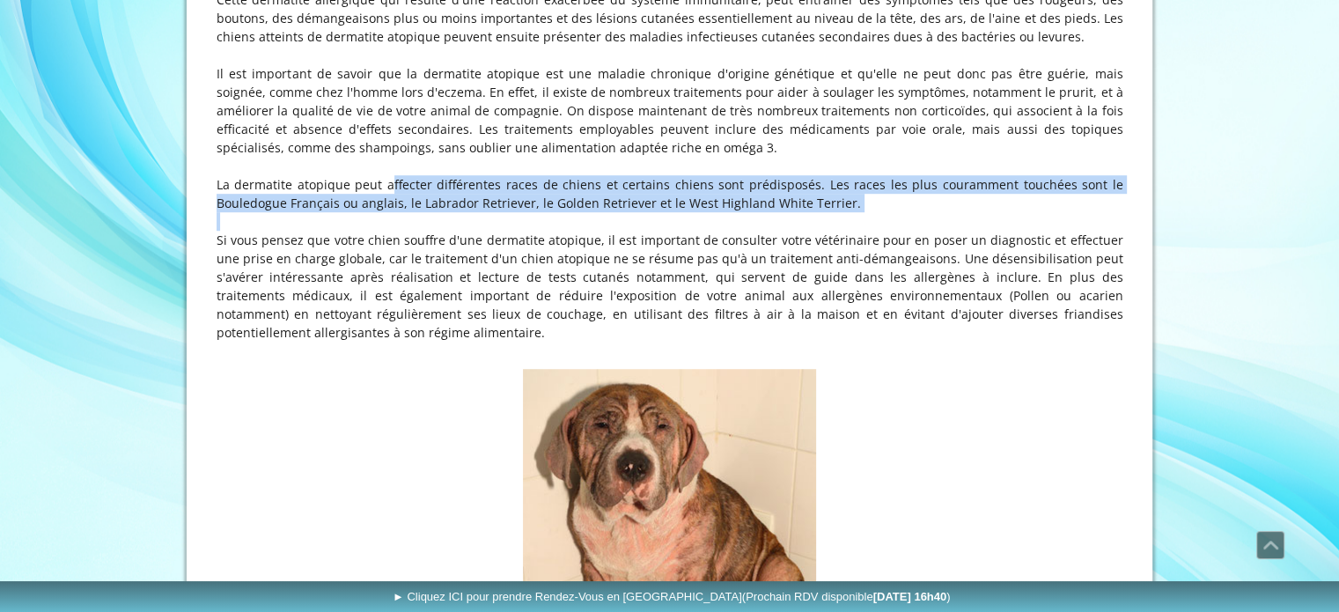
drag, startPoint x: 363, startPoint y: 144, endPoint x: 773, endPoint y: 189, distance: 412.8
click at [773, 189] on div "La dermatite atopique canine : Tout ce que vous devez savoir sur cette dermatit…" at bounding box center [670, 88] width 916 height 553
click at [776, 212] on p at bounding box center [670, 221] width 907 height 18
drag, startPoint x: 509, startPoint y: 134, endPoint x: 756, endPoint y: 187, distance: 253.0
click at [756, 187] on div "La dermatite atopique canine : Tout ce que vous devez savoir sur cette dermatit…" at bounding box center [670, 88] width 916 height 553
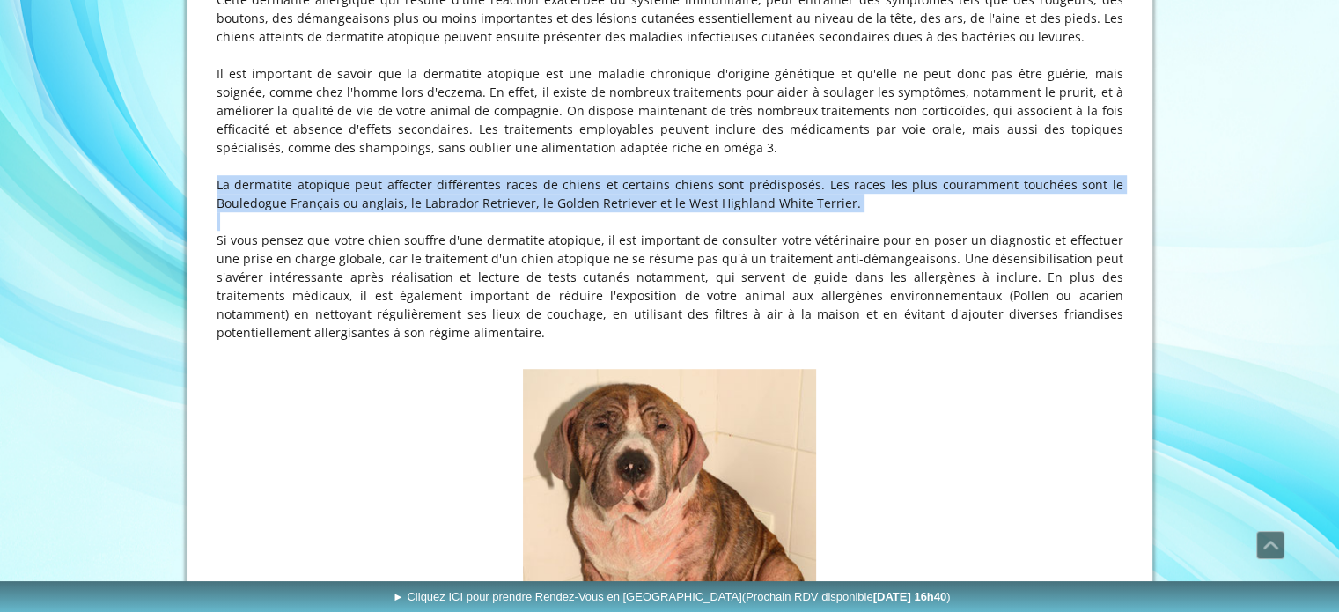
click at [756, 212] on p at bounding box center [670, 221] width 907 height 18
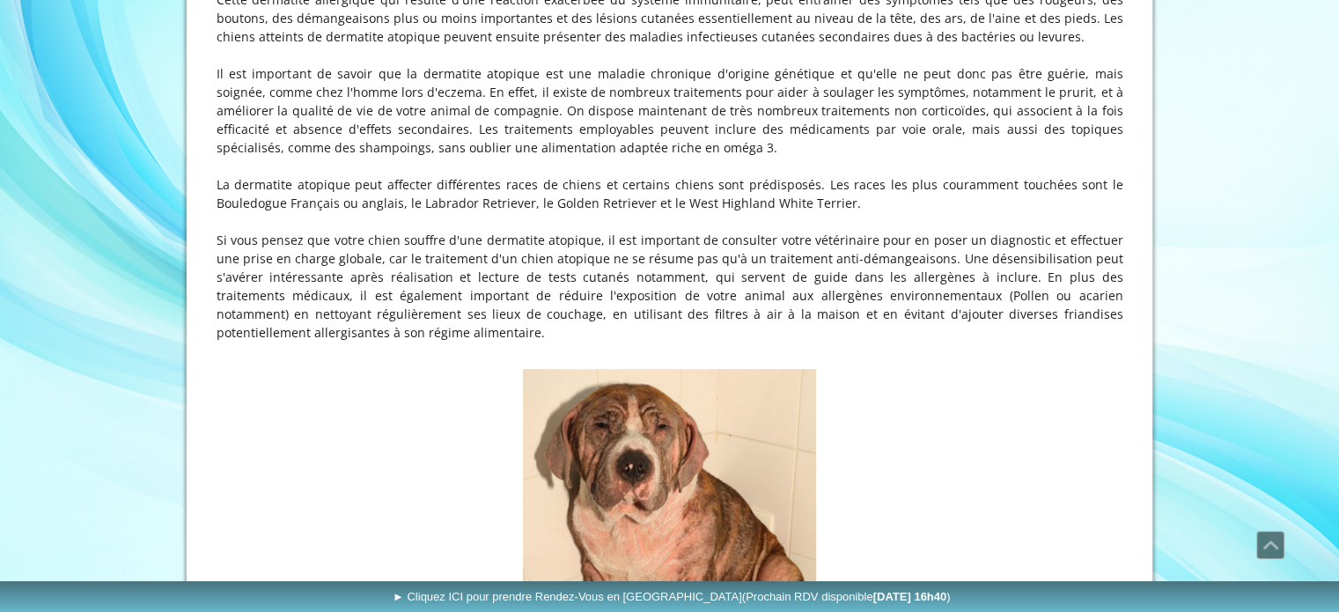
scroll to position [1233, 0]
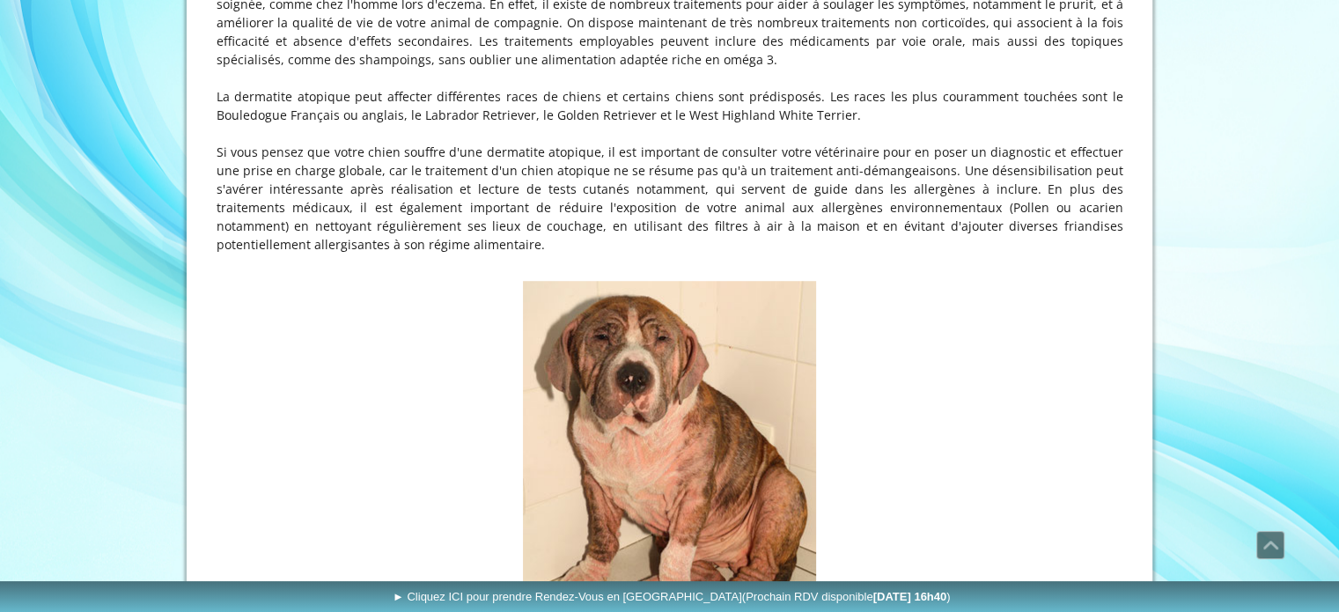
drag, startPoint x: 511, startPoint y: 113, endPoint x: 843, endPoint y: 205, distance: 344.6
click at [843, 205] on p "Si vous pensez que votre chien souffre d'une dermatite atopique, il est importa…" at bounding box center [670, 198] width 907 height 111
click at [844, 205] on p "Si vous pensez que votre chien souffre d'une dermatite atopique, il est importa…" at bounding box center [670, 198] width 907 height 111
drag, startPoint x: 888, startPoint y: 119, endPoint x: 979, endPoint y: 209, distance: 128.3
click at [979, 209] on p "Si vous pensez que votre chien souffre d'une dermatite atopique, il est importa…" at bounding box center [670, 198] width 907 height 111
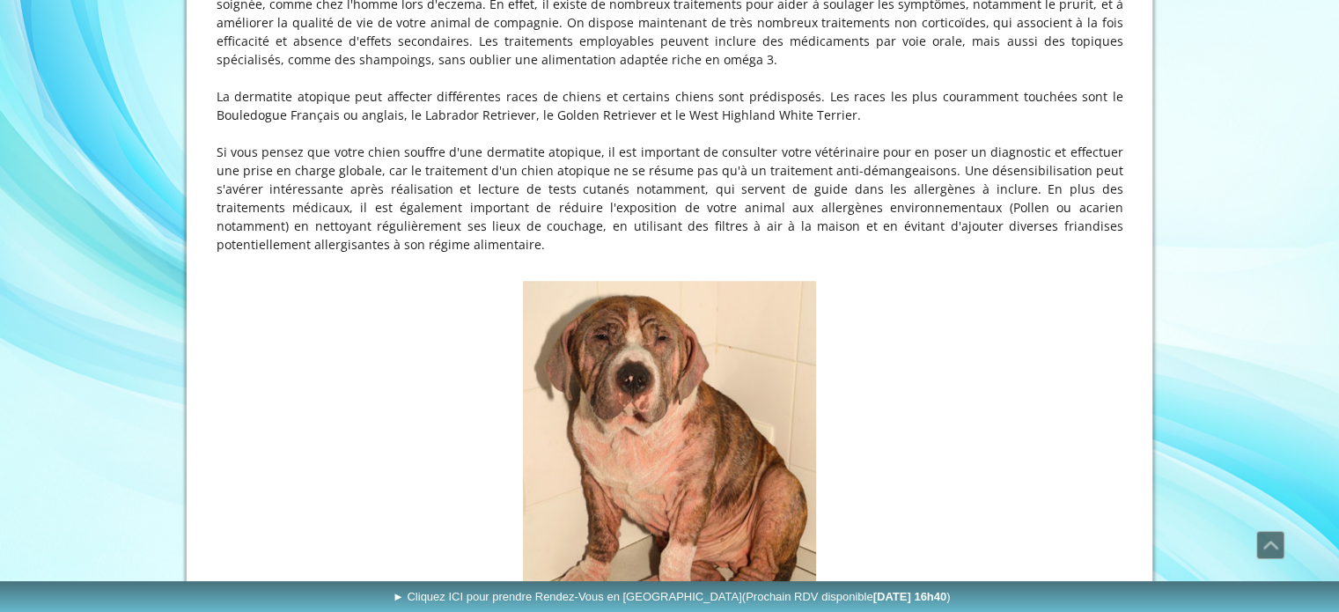
click at [979, 209] on p "Si vous pensez que votre chien souffre d'une dermatite atopique, il est importa…" at bounding box center [670, 198] width 907 height 111
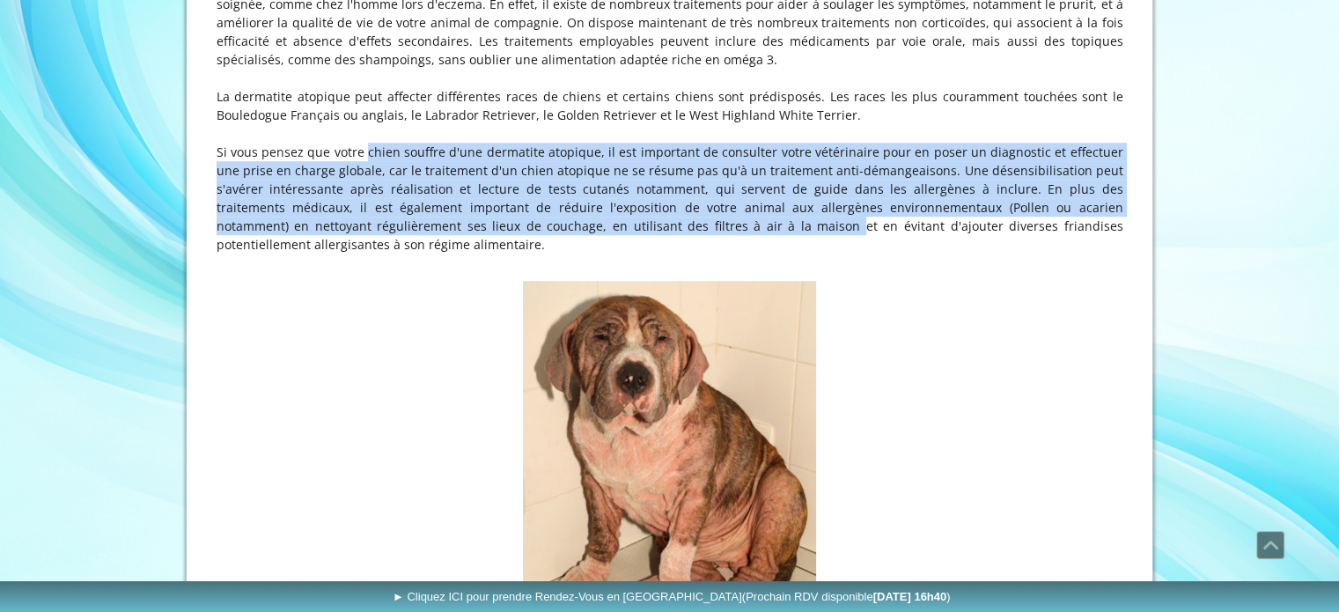
drag, startPoint x: 336, startPoint y: 119, endPoint x: 641, endPoint y: 195, distance: 314.2
click at [641, 195] on p "Si vous pensez que votre chien souffre d'une dermatite atopique, il est importa…" at bounding box center [670, 198] width 907 height 111
drag, startPoint x: 662, startPoint y: 112, endPoint x: 957, endPoint y: 199, distance: 307.6
click at [957, 199] on p "Si vous pensez que votre chien souffre d'une dermatite atopique, il est importa…" at bounding box center [670, 198] width 907 height 111
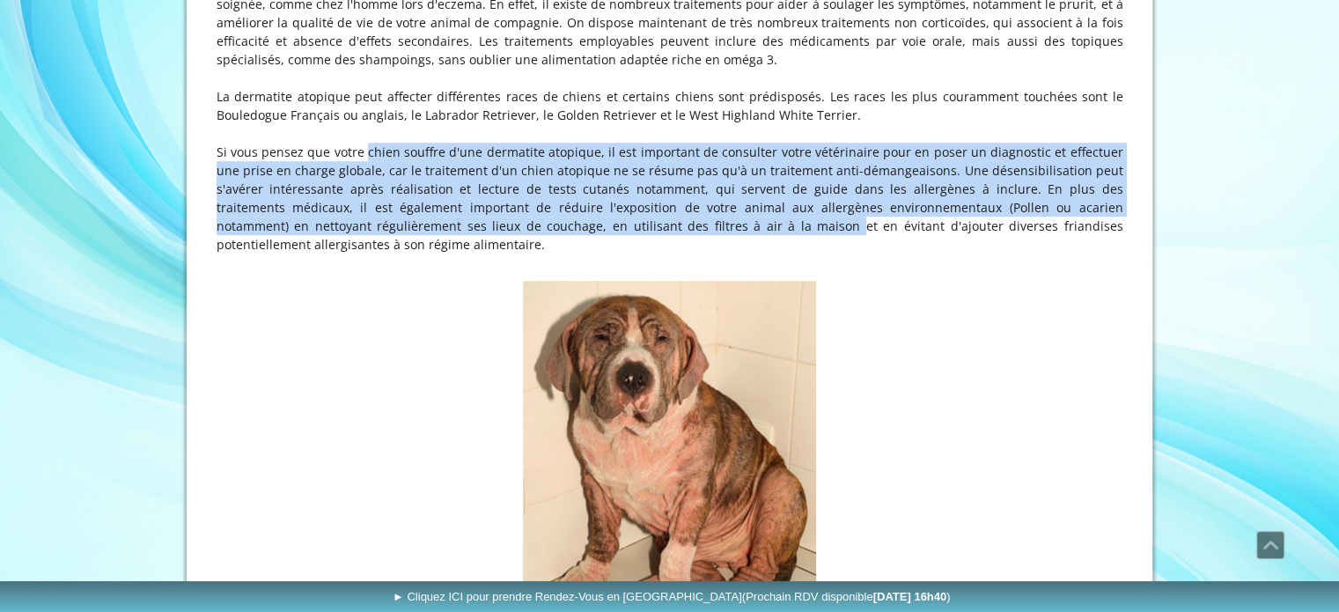
click at [958, 199] on p "Si vous pensez que votre chien souffre d'une dermatite atopique, il est importa…" at bounding box center [670, 198] width 907 height 111
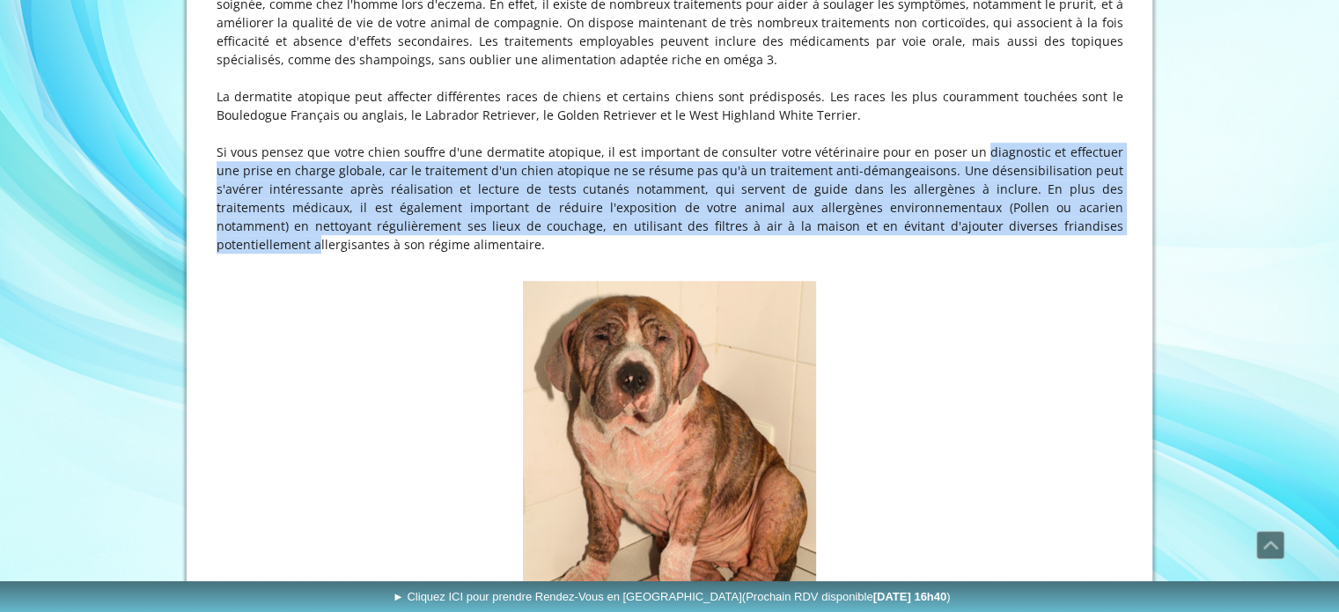
drag, startPoint x: 940, startPoint y: 107, endPoint x: 990, endPoint y: 188, distance: 95.3
click at [990, 188] on p "Si vous pensez que votre chien souffre d'une dermatite atopique, il est importa…" at bounding box center [670, 198] width 907 height 111
drag, startPoint x: 251, startPoint y: 149, endPoint x: 426, endPoint y: 204, distance: 183.8
click at [426, 204] on p "Si vous pensez que votre chien souffre d'une dermatite atopique, il est importa…" at bounding box center [670, 198] width 907 height 111
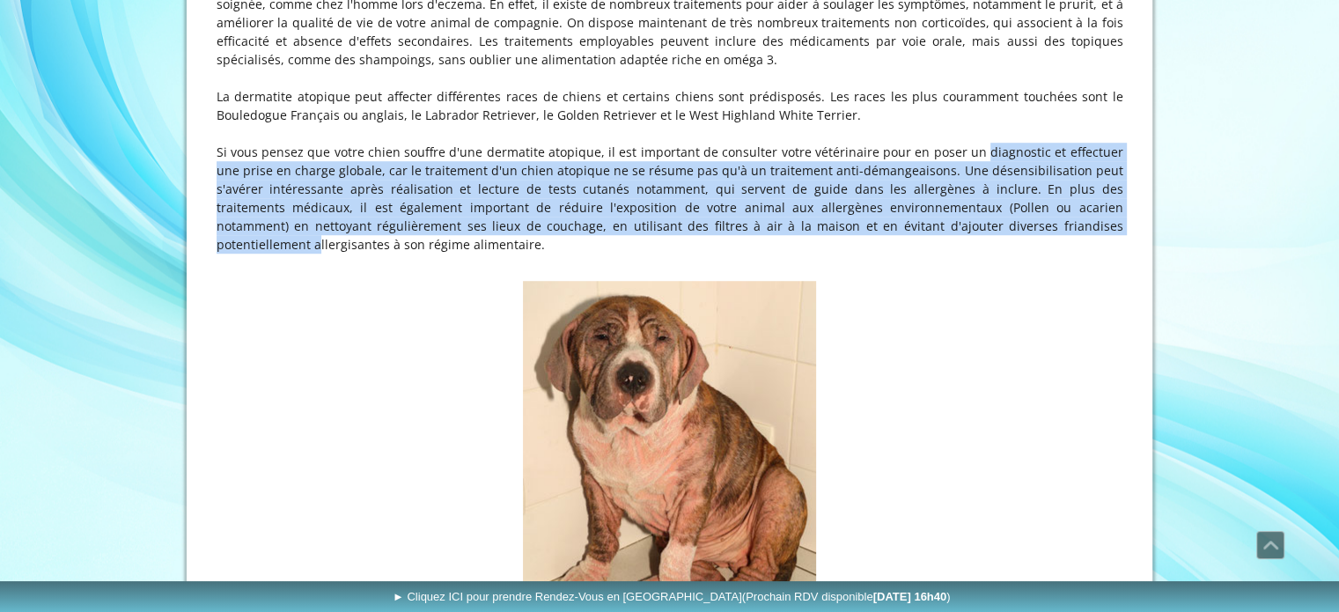
click at [426, 204] on p "Si vous pensez que votre chien souffre d'une dermatite atopique, il est importa…" at bounding box center [670, 198] width 907 height 111
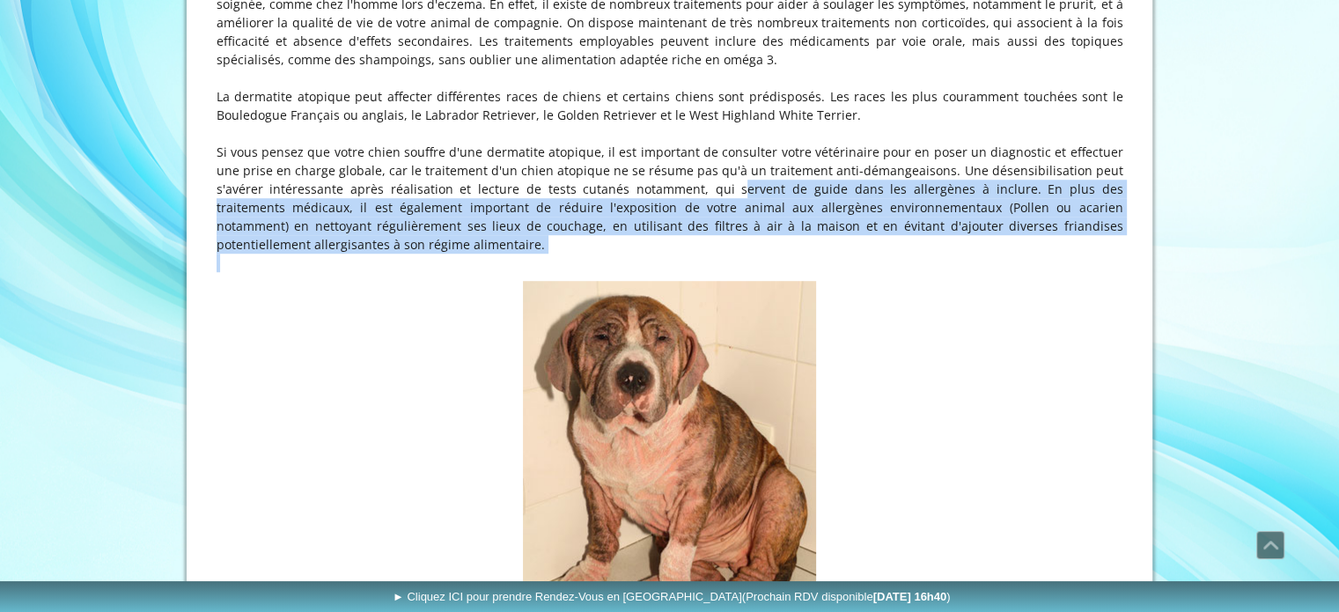
drag, startPoint x: 624, startPoint y: 158, endPoint x: 874, endPoint y: 216, distance: 255.9
click at [874, 216] on div "La dermatite atopique canine : Tout ce que vous devez savoir sur cette dermatit…" at bounding box center [670, -1] width 916 height 553
click at [958, 150] on p "Si vous pensez que votre chien souffre d'une dermatite atopique, il est importa…" at bounding box center [670, 198] width 907 height 111
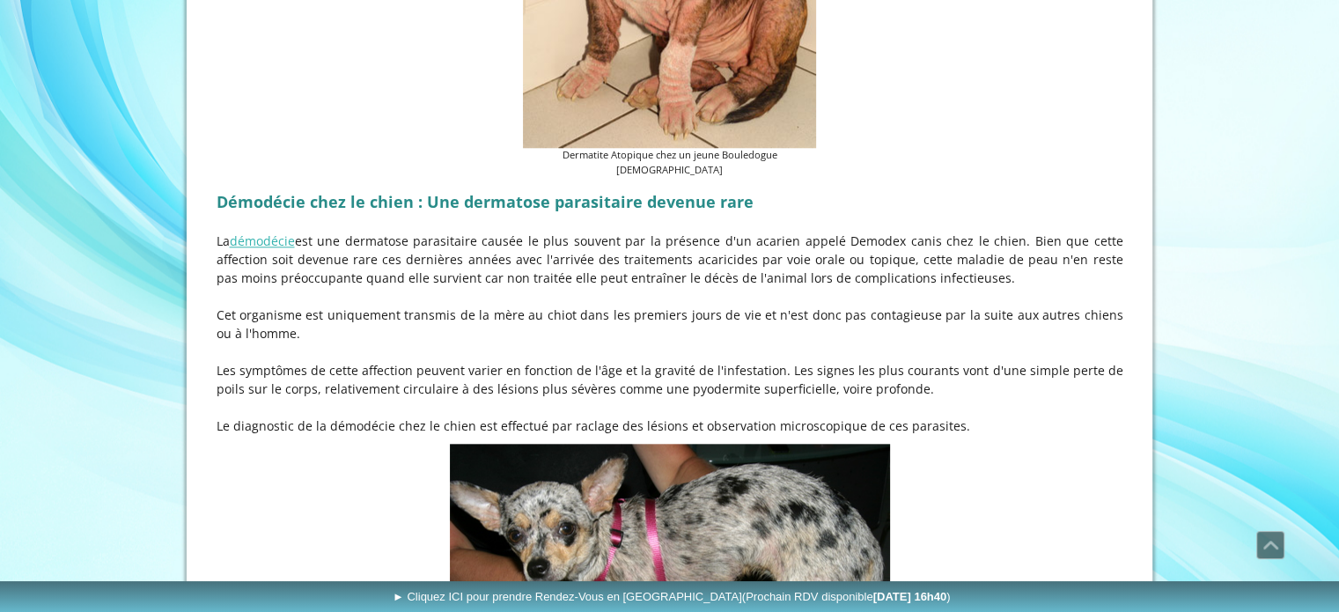
scroll to position [1761, 0]
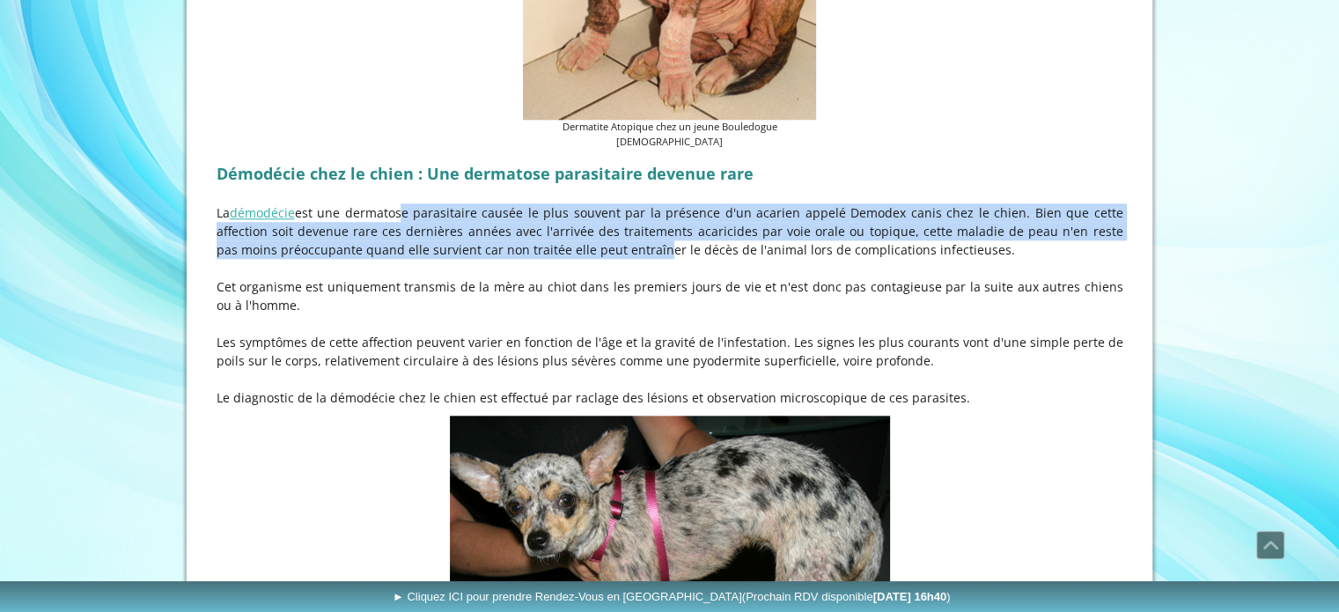
drag, startPoint x: 402, startPoint y: 166, endPoint x: 627, endPoint y: 200, distance: 227.9
click at [627, 203] on p "La démodécie est une dermatose parasitaire causée le plus souvent par la présen…" at bounding box center [670, 230] width 907 height 55
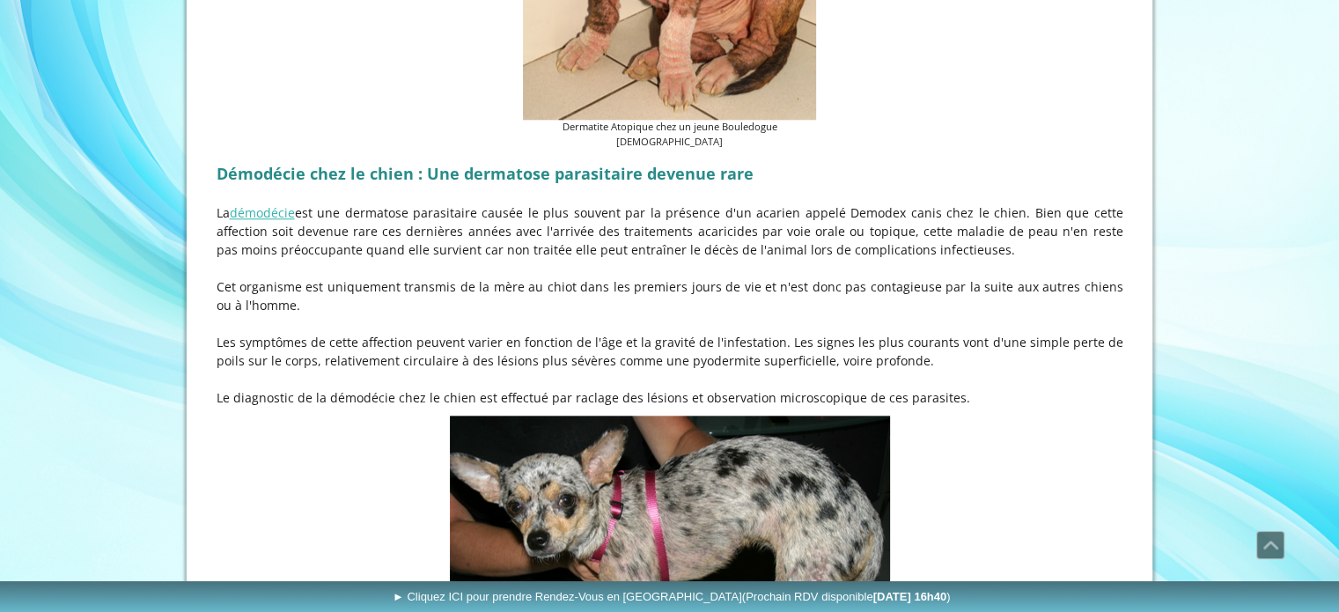
click at [631, 203] on p "La démodécie est une dermatose parasitaire causée le plus souvent par la présen…" at bounding box center [670, 230] width 907 height 55
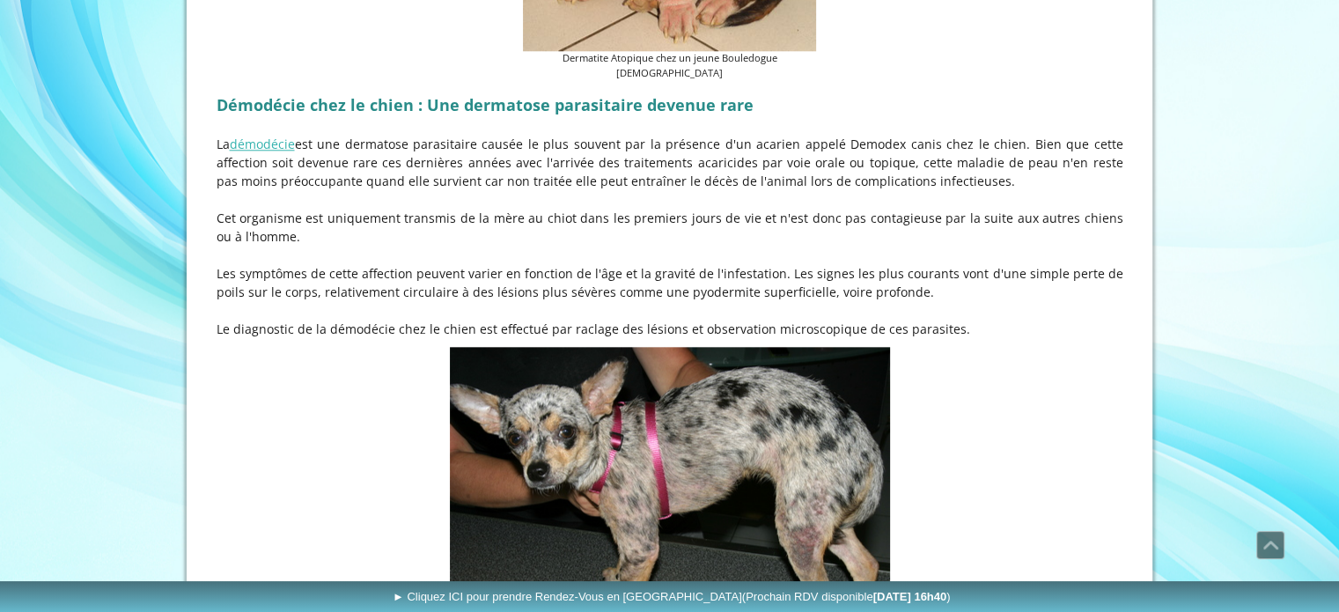
scroll to position [1849, 0]
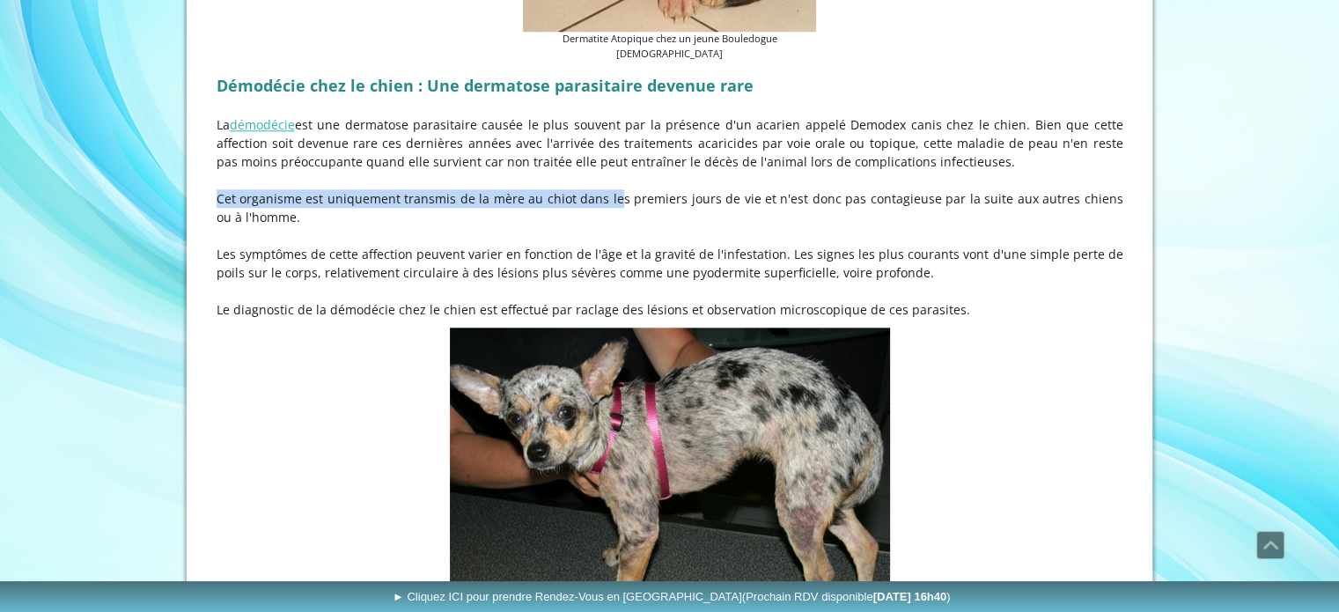
drag, startPoint x: 506, startPoint y: 136, endPoint x: 587, endPoint y: 154, distance: 82.9
click at [587, 189] on p "Cet organisme est uniquement transmis de la mère au chiot dans les premiers jou…" at bounding box center [670, 207] width 907 height 37
click at [589, 189] on p "Cet organisme est uniquement transmis de la mère au chiot dans les premiers jou…" at bounding box center [670, 207] width 907 height 37
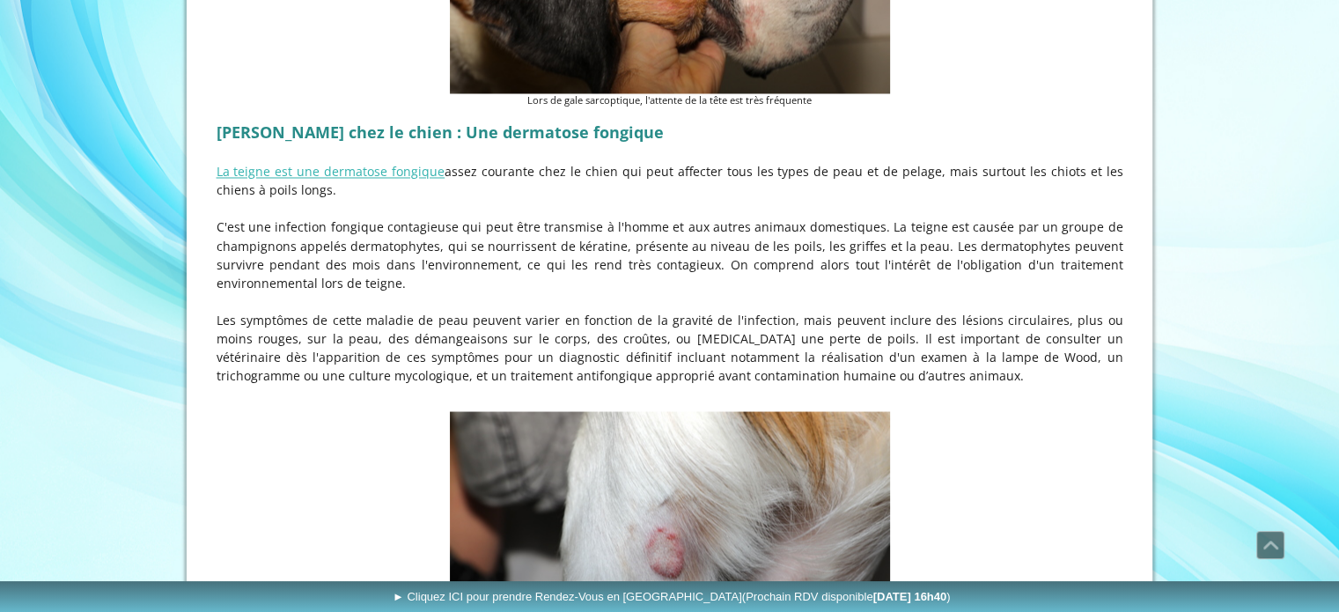
scroll to position [3082, 0]
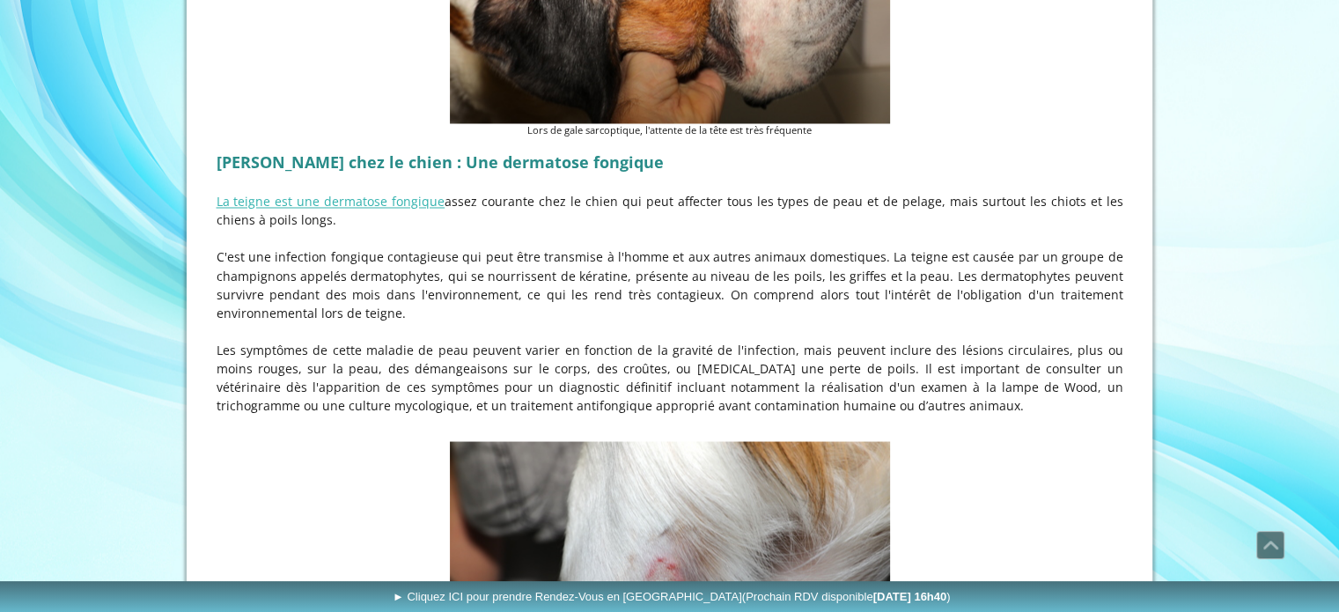
drag, startPoint x: 569, startPoint y: 150, endPoint x: 767, endPoint y: 172, distance: 199.4
click at [767, 192] on p "La teigne est une dermatose fongique assez courante chez le chien qui peut affe…" at bounding box center [670, 210] width 907 height 37
drag, startPoint x: 303, startPoint y: 206, endPoint x: 454, endPoint y: 257, distance: 159.0
click at [454, 257] on p "C'est une infection fongique contagieuse qui peut être transmise à l'homme et a…" at bounding box center [670, 284] width 907 height 74
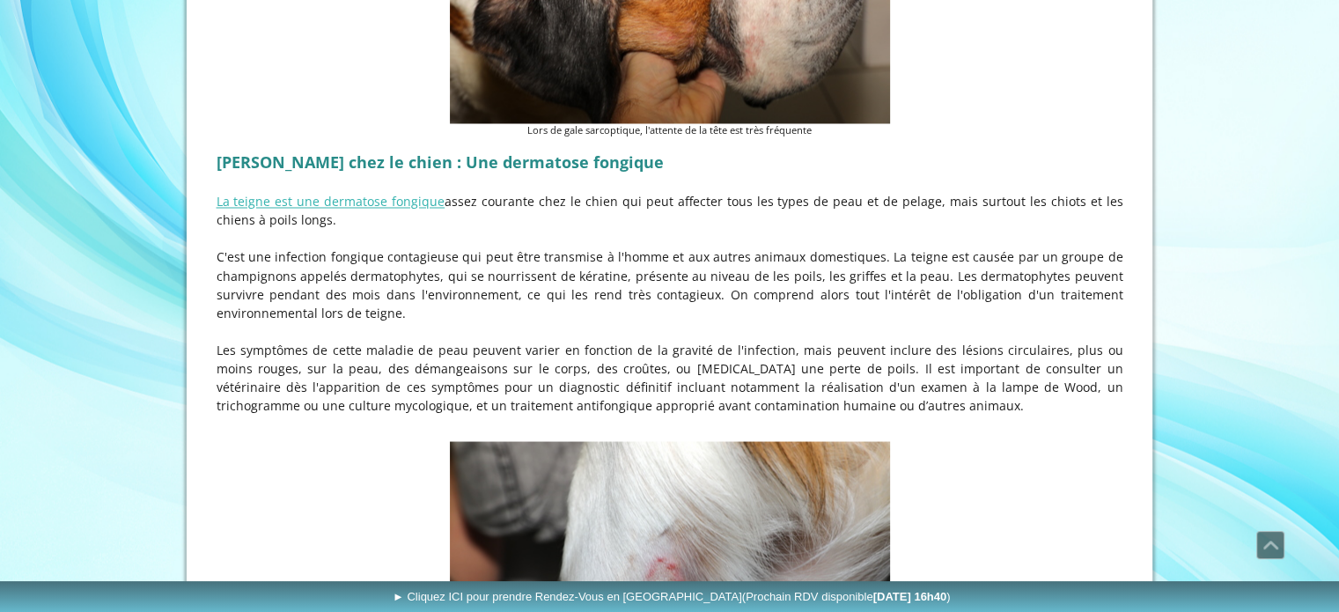
click at [456, 257] on p "C'est une infection fongique contagieuse qui peut être transmise à l'homme et a…" at bounding box center [670, 284] width 907 height 74
drag, startPoint x: 488, startPoint y: 197, endPoint x: 638, endPoint y: 259, distance: 161.9
click at [638, 259] on p "C'est une infection fongique contagieuse qui peut être transmise à l'homme et a…" at bounding box center [670, 284] width 907 height 74
drag, startPoint x: 673, startPoint y: 203, endPoint x: 857, endPoint y: 264, distance: 193.8
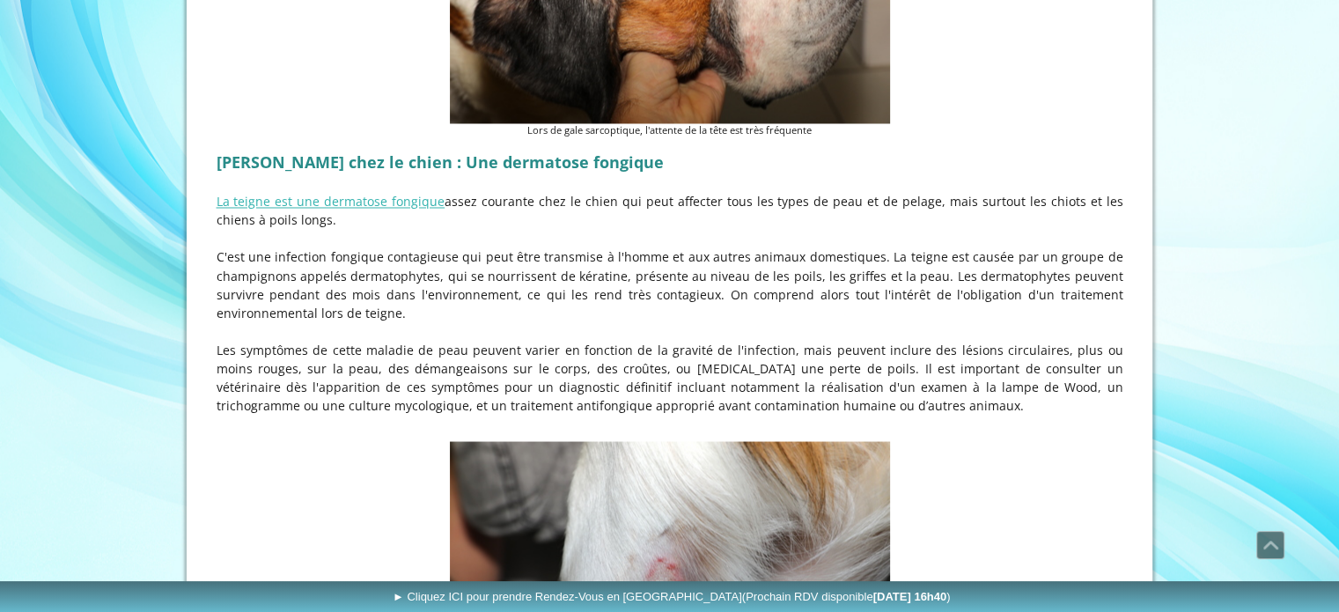
click at [857, 264] on p "C'est une infection fongique contagieuse qui peut être transmise à l'homme et a…" at bounding box center [670, 284] width 907 height 74
drag, startPoint x: 342, startPoint y: 210, endPoint x: 498, endPoint y: 262, distance: 164.3
click at [497, 261] on p "C'est une infection fongique contagieuse qui peut être transmise à l'homme et a…" at bounding box center [670, 284] width 907 height 74
click at [498, 262] on p "C'est une infection fongique contagieuse qui peut être transmise à l'homme et a…" at bounding box center [670, 284] width 907 height 74
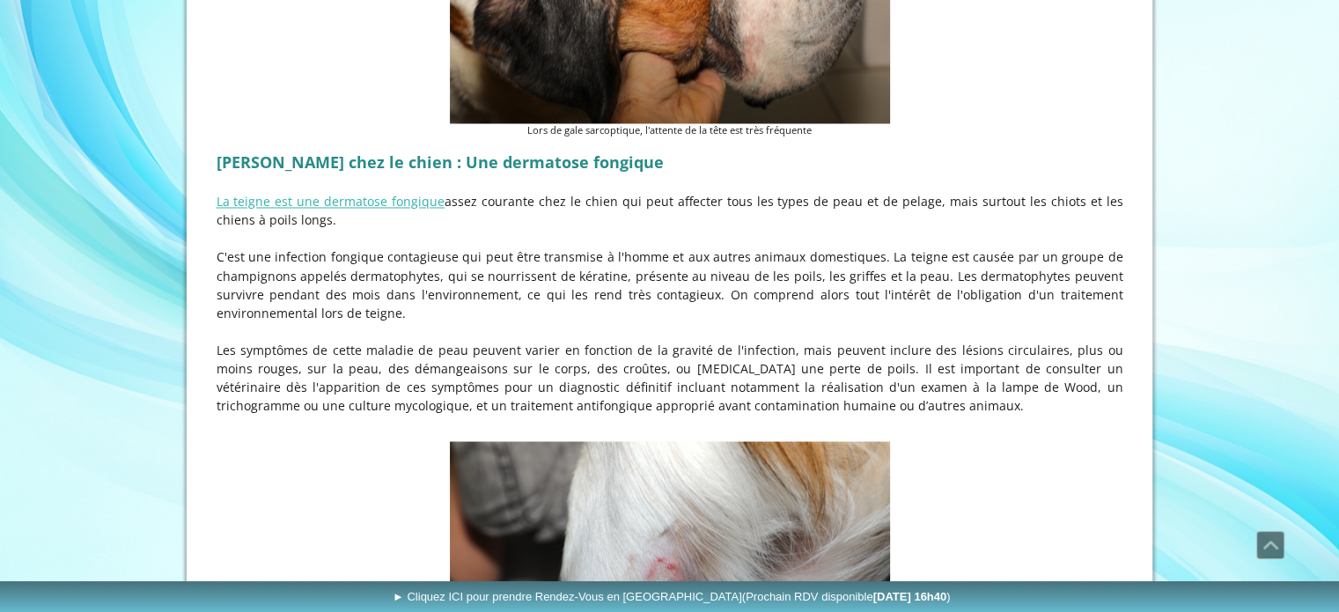
drag, startPoint x: 699, startPoint y: 203, endPoint x: 885, endPoint y: 257, distance: 193.7
click at [885, 257] on p "C'est une infection fongique contagieuse qui peut être transmise à l'homme et a…" at bounding box center [670, 284] width 907 height 74
click at [888, 257] on p "C'est une infection fongique contagieuse qui peut être transmise à l'homme et a…" at bounding box center [670, 284] width 907 height 74
drag, startPoint x: 402, startPoint y: 261, endPoint x: 355, endPoint y: 222, distance: 60.7
click at [355, 247] on p "C'est une infection fongique contagieuse qui peut être transmise à l'homme et a…" at bounding box center [670, 284] width 907 height 74
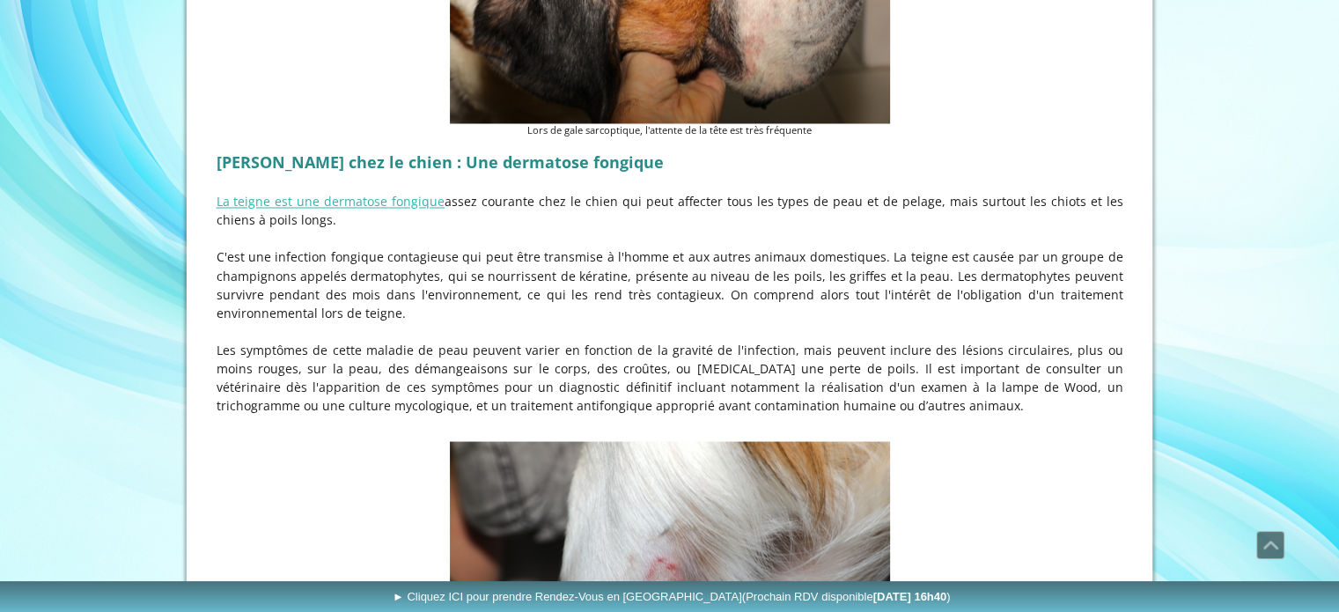
click at [355, 247] on p "C'est une infection fongique contagieuse qui peut être transmise à l'homme et a…" at bounding box center [670, 284] width 907 height 74
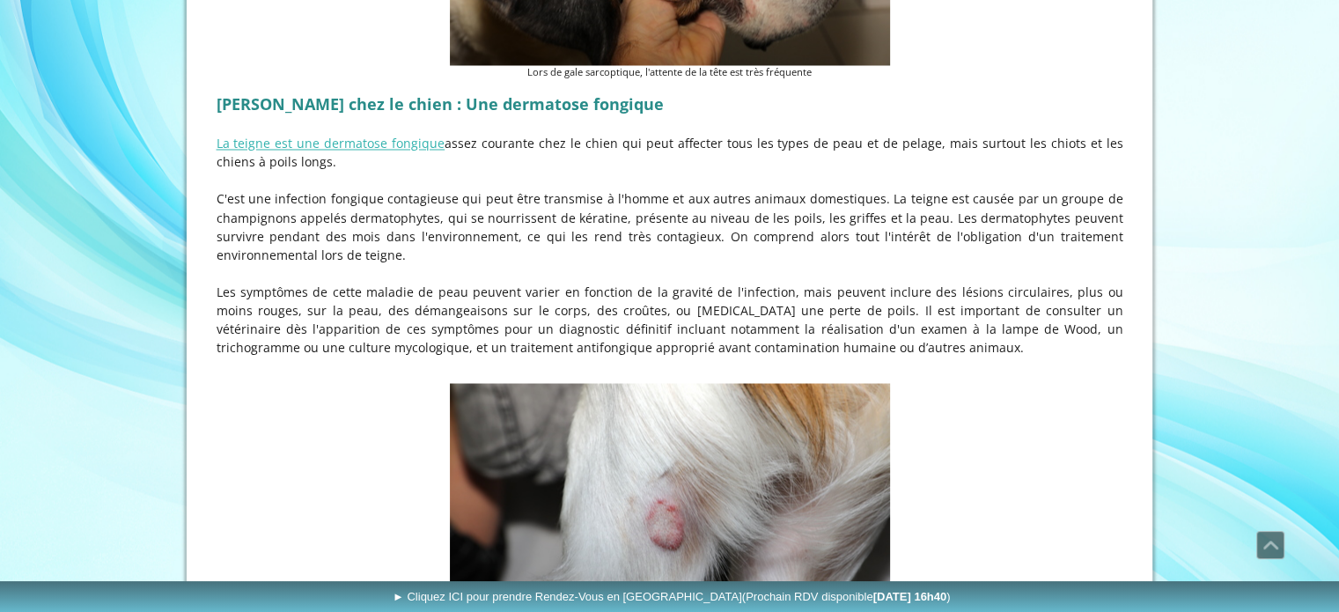
scroll to position [3170, 0]
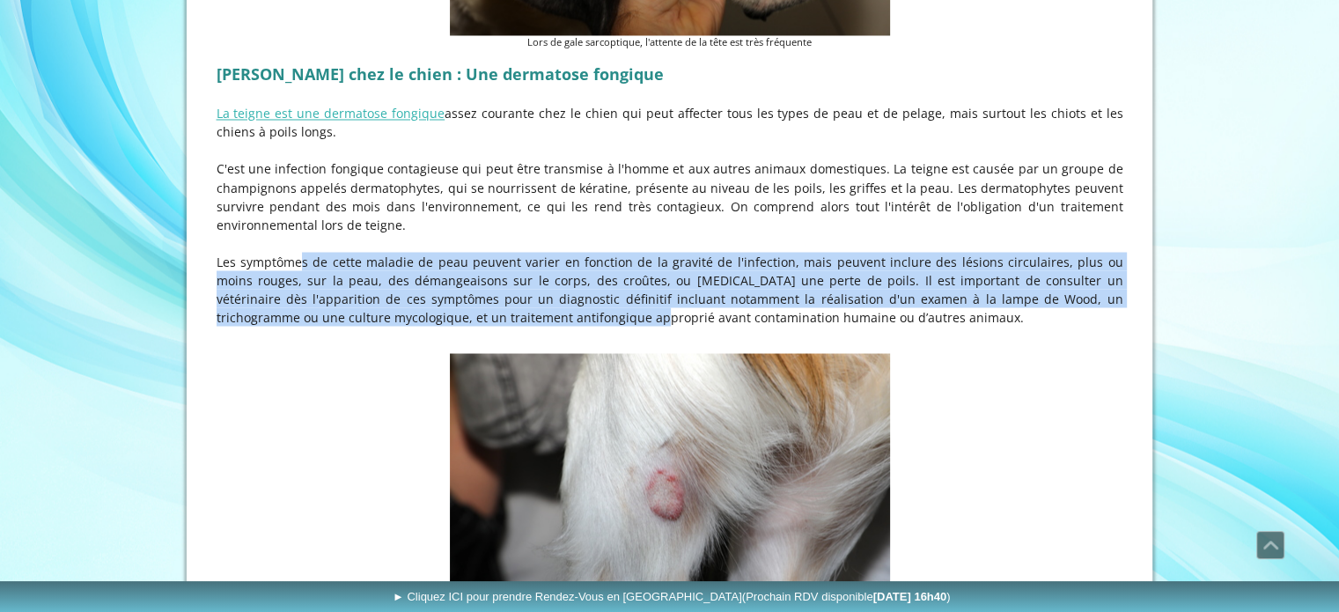
drag, startPoint x: 262, startPoint y: 205, endPoint x: 506, endPoint y: 260, distance: 250.8
click at [506, 260] on p "Les symptômes de cette maladie de peau peuvent varier en fonction de la gravité…" at bounding box center [670, 289] width 907 height 74
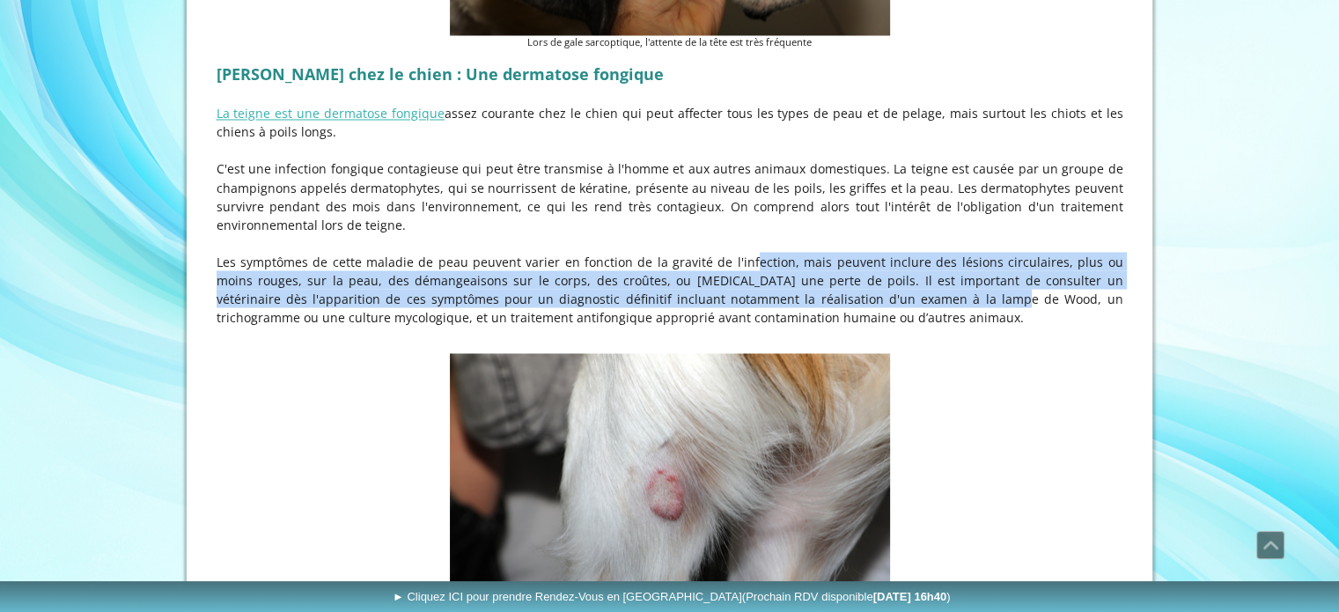
drag, startPoint x: 717, startPoint y: 211, endPoint x: 867, endPoint y: 245, distance: 153.4
click at [867, 252] on p "Les symptômes de cette maladie de peau peuvent varier en fonction de la gravité…" at bounding box center [670, 289] width 907 height 74
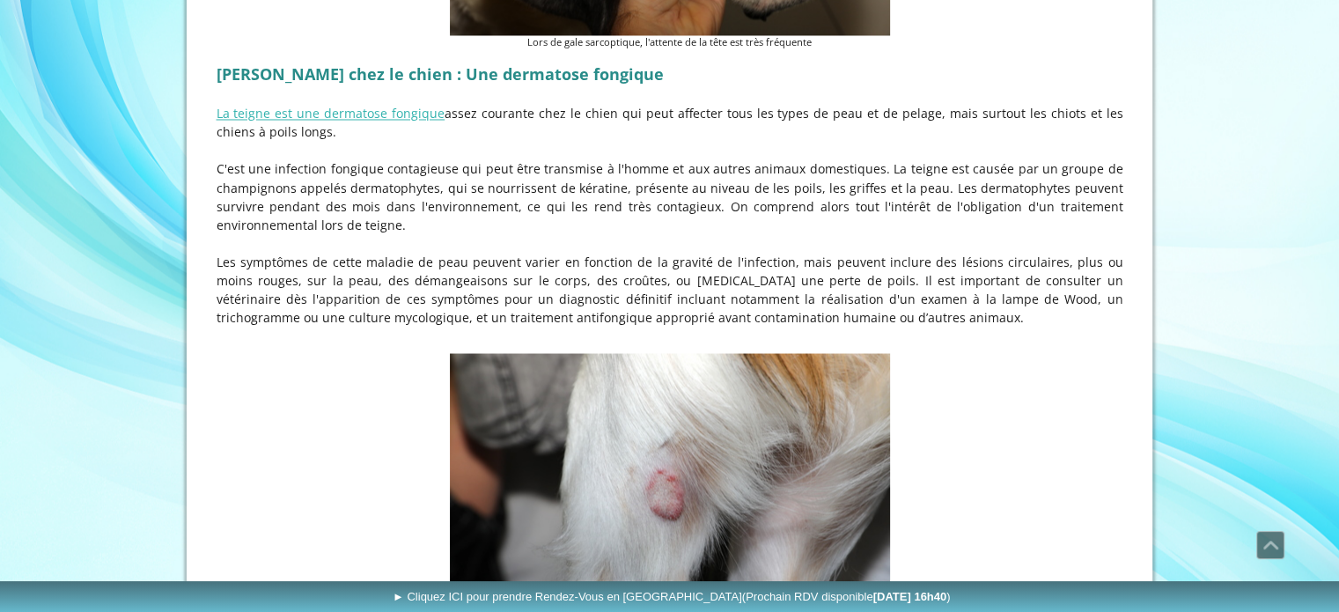
click at [908, 252] on p "Les symptômes de cette maladie de peau peuvent varier en fonction de la gravité…" at bounding box center [670, 289] width 907 height 74
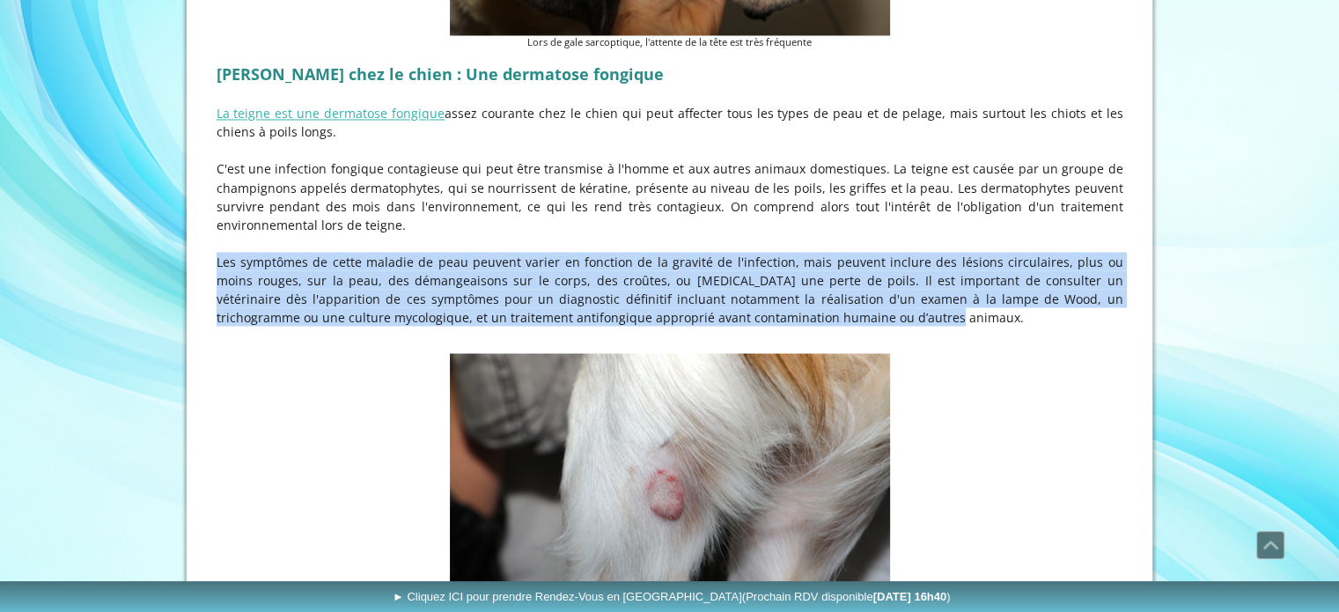
drag, startPoint x: 313, startPoint y: 198, endPoint x: 785, endPoint y: 274, distance: 478.0
click at [785, 274] on div "[PERSON_NAME] chez le chien : Une dermatose fongique La teigne est une dermatos…" at bounding box center [670, 202] width 916 height 294
click at [787, 326] on p at bounding box center [670, 335] width 907 height 18
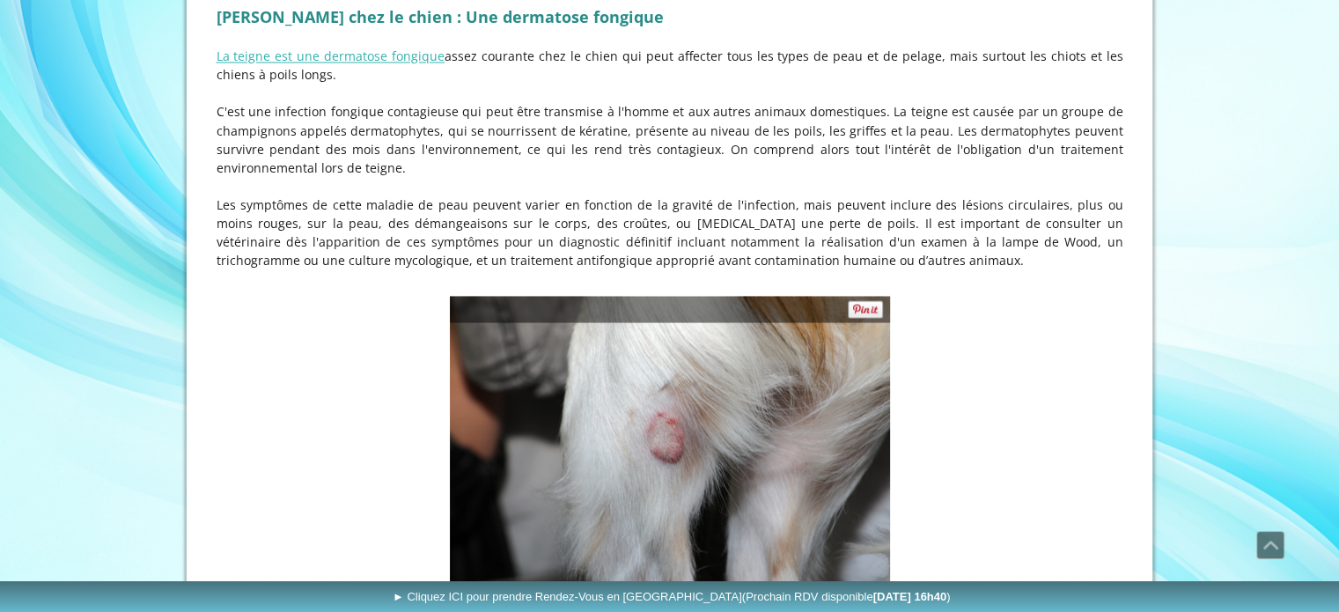
scroll to position [3258, 0]
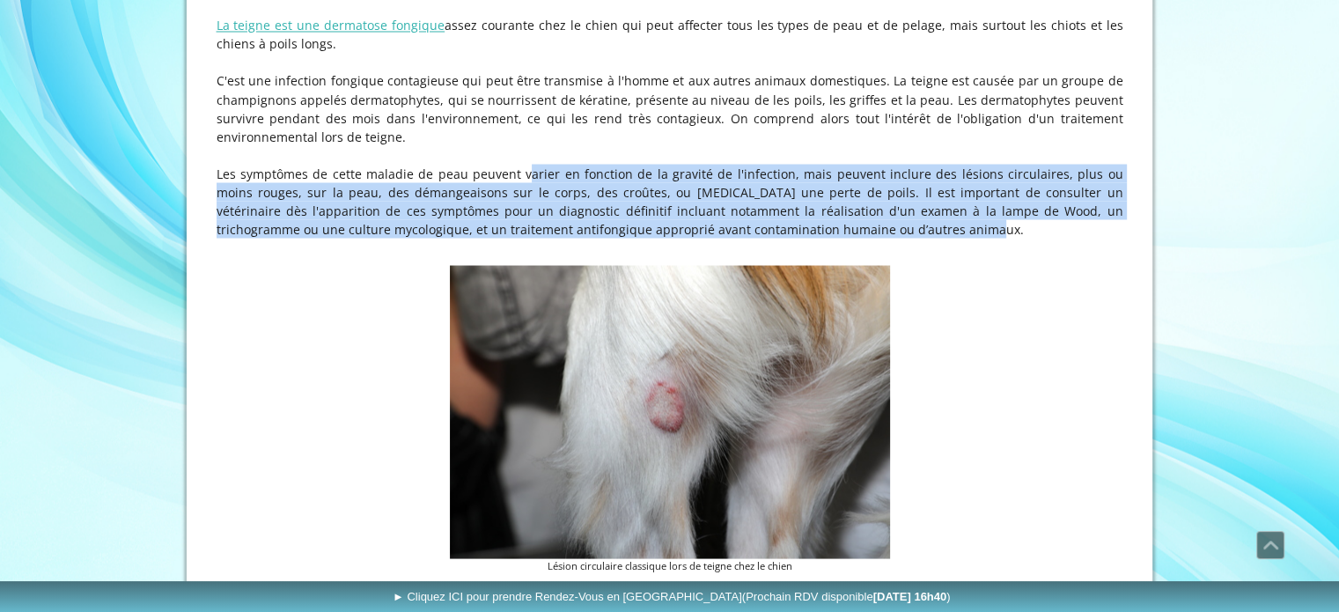
drag, startPoint x: 493, startPoint y: 121, endPoint x: 866, endPoint y: 175, distance: 376.5
click at [866, 175] on p "Les symptômes de cette maladie de peau peuvent varier en fonction de la gravité…" at bounding box center [670, 201] width 907 height 74
click at [869, 174] on p "Les symptômes de cette maladie de peau peuvent varier en fonction de la gravité…" at bounding box center [670, 201] width 907 height 74
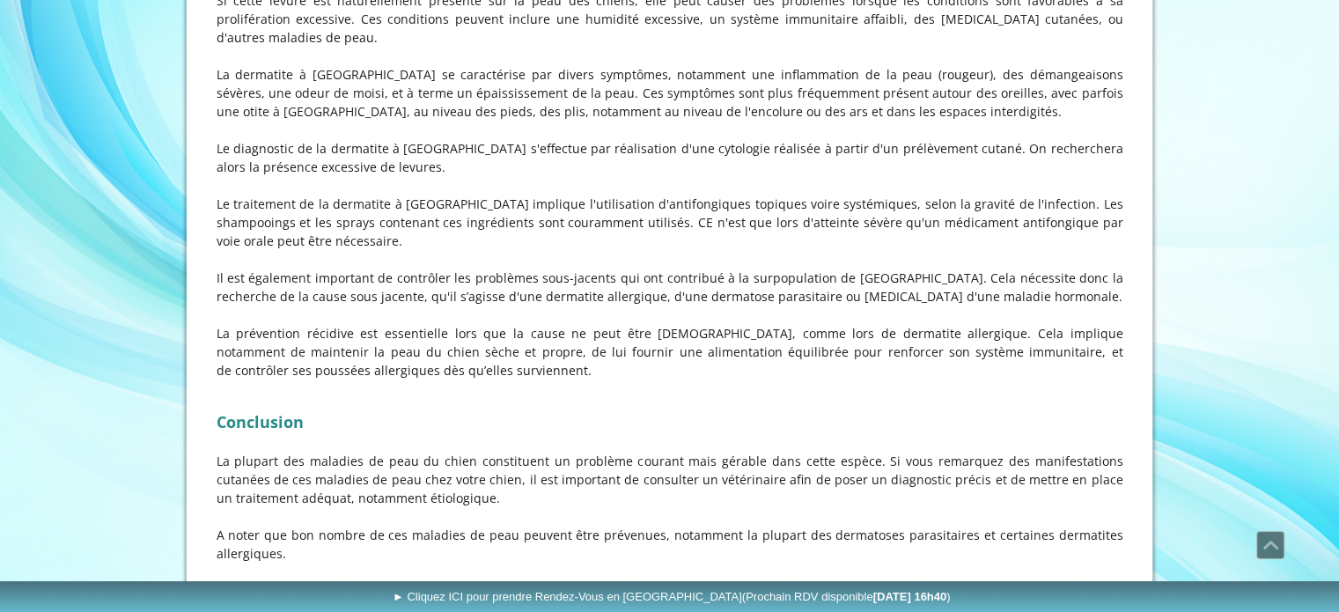
scroll to position [6076, 0]
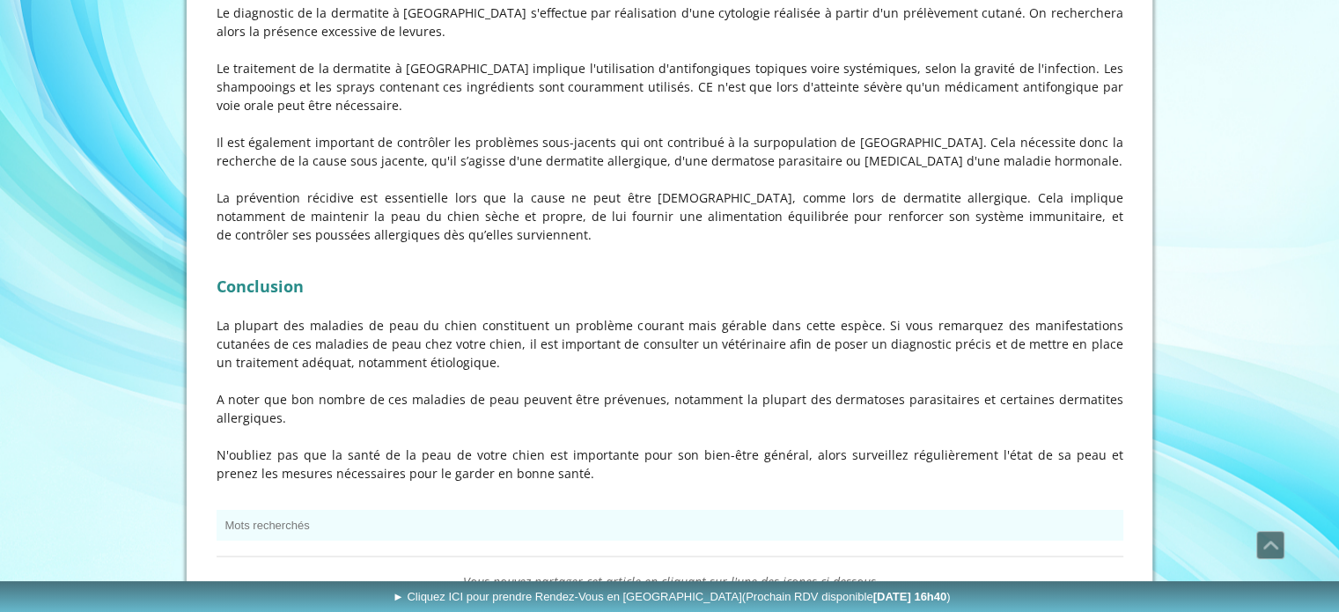
drag, startPoint x: 366, startPoint y: 235, endPoint x: 483, endPoint y: 266, distance: 121.1
click at [483, 316] on p "La plupart des maladies de peau du chien constituent un problème courant mais g…" at bounding box center [670, 343] width 907 height 55
drag, startPoint x: 681, startPoint y: 234, endPoint x: 796, endPoint y: 277, distance: 123.2
click at [796, 316] on p "La plupart des maladies de peau du chien constituent un problème courant mais g…" at bounding box center [670, 343] width 907 height 55
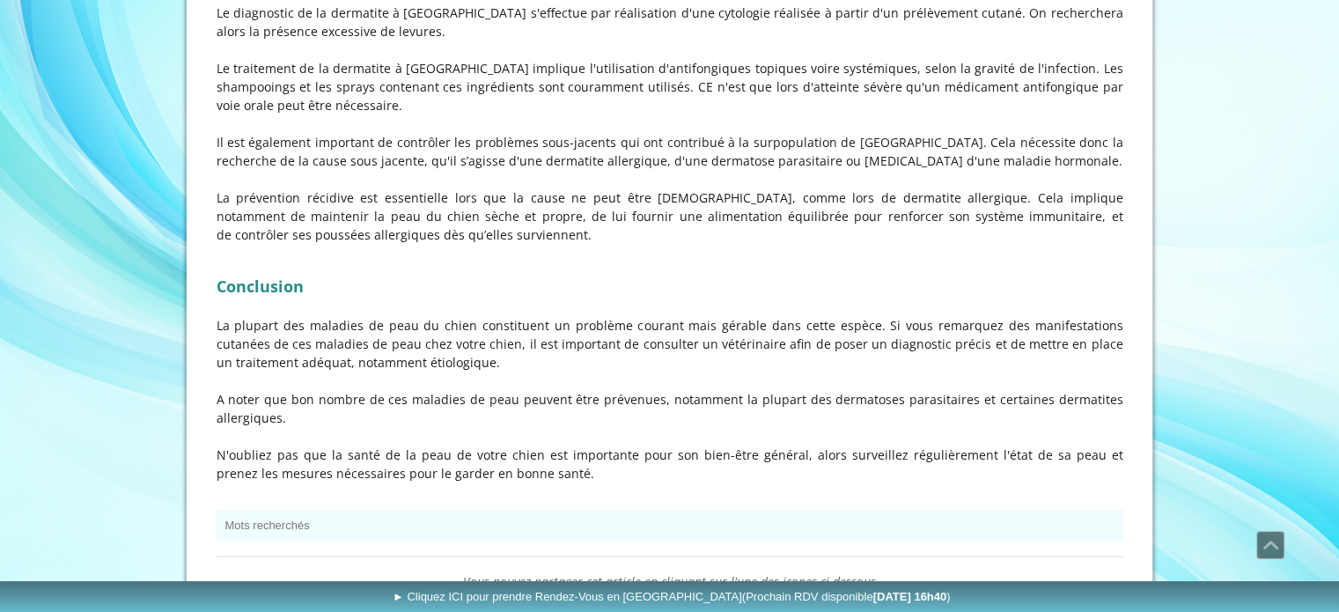
click at [798, 316] on p "La plupart des maladies de peau du chien constituent un problème courant mais g…" at bounding box center [670, 343] width 907 height 55
drag, startPoint x: 328, startPoint y: 232, endPoint x: 422, endPoint y: 274, distance: 102.9
click at [422, 316] on p "La plupart des maladies de peau du chien constituent un problème courant mais g…" at bounding box center [670, 343] width 907 height 55
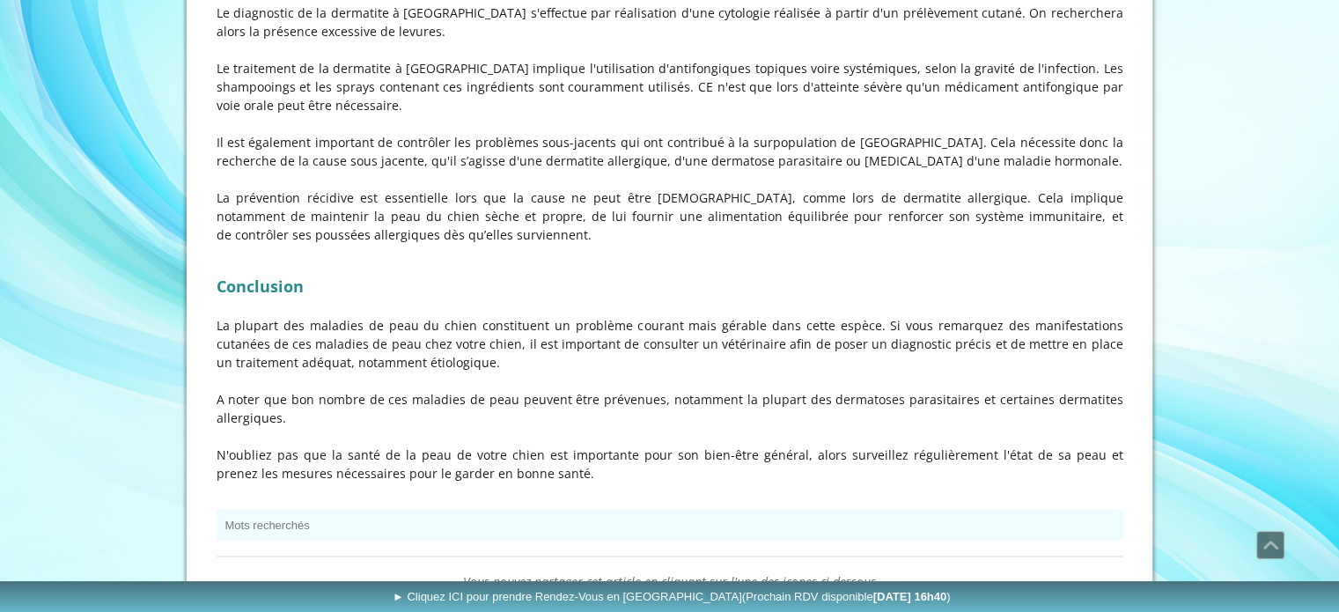
drag, startPoint x: 572, startPoint y: 232, endPoint x: 646, endPoint y: 272, distance: 84.3
click at [646, 316] on p "La plupart des maladies de peau du chien constituent un problème courant mais g…" at bounding box center [670, 343] width 907 height 55
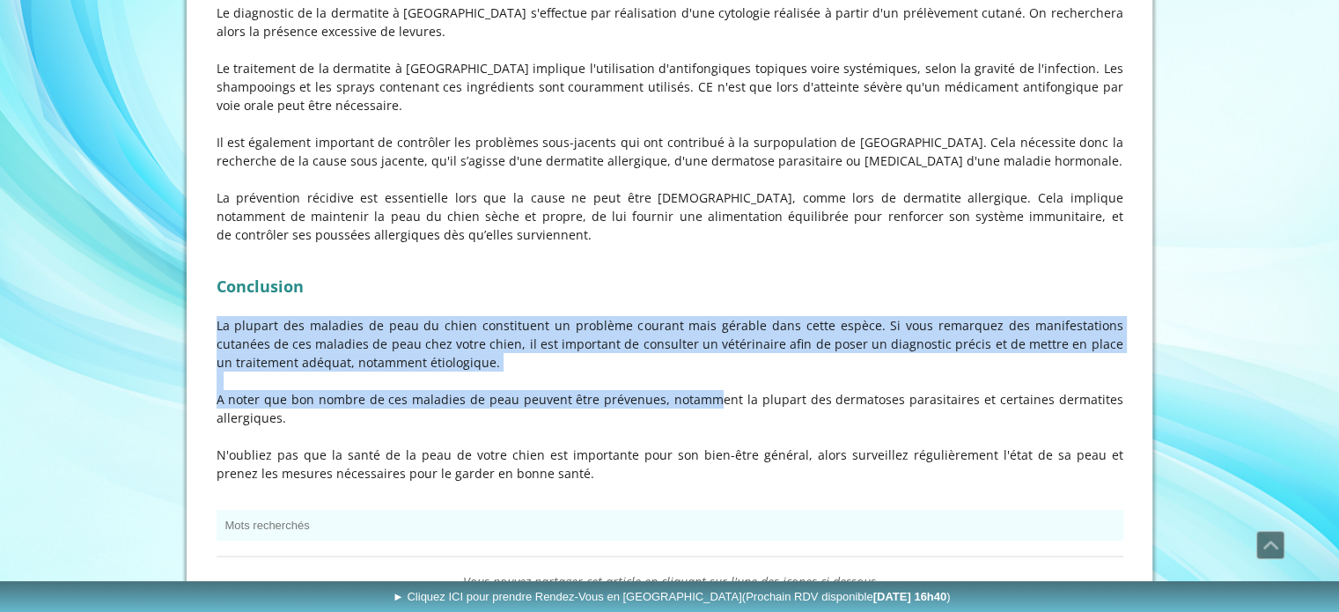
drag, startPoint x: 653, startPoint y: 225, endPoint x: 688, endPoint y: 319, distance: 100.6
click at [688, 319] on div "Conclusion La plupart des maladies de peau du chien constituent un problème cou…" at bounding box center [670, 386] width 916 height 239
click at [686, 390] on p "A noter que bon nombre de ces maladies de peau peuvent être prévenues, notammen…" at bounding box center [670, 408] width 907 height 37
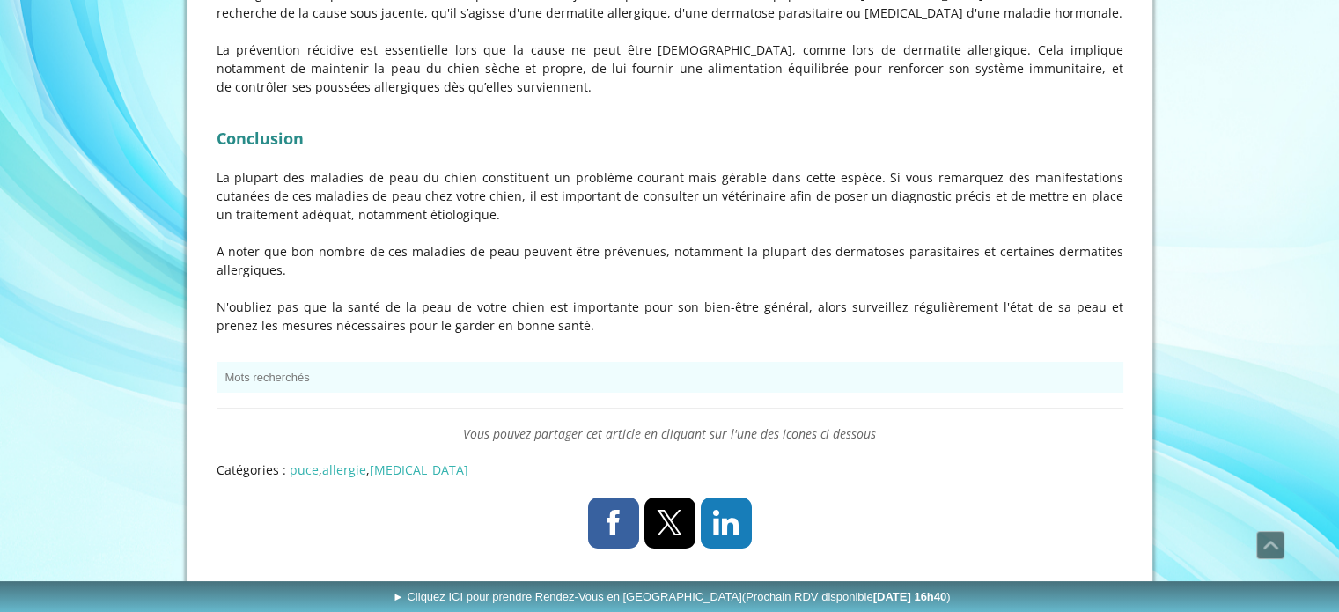
scroll to position [6228, 0]
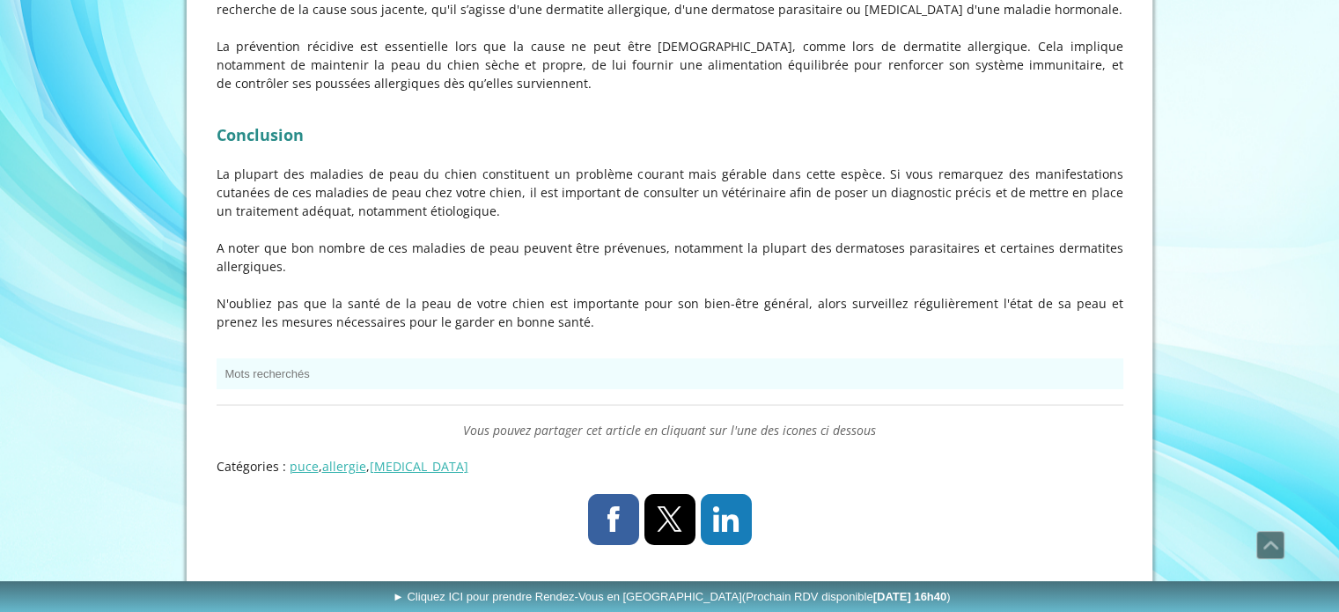
drag, startPoint x: 679, startPoint y: 210, endPoint x: 897, endPoint y: 232, distance: 219.4
click at [897, 294] on p "N'oubliez pas que la santé de la peau de votre chien est importante pour son bi…" at bounding box center [670, 312] width 907 height 37
click at [898, 294] on p "N'oubliez pas que la santé de la peau de votre chien est importante pour son bi…" at bounding box center [670, 312] width 907 height 37
drag, startPoint x: 838, startPoint y: 207, endPoint x: 875, endPoint y: 236, distance: 47.0
click at [875, 294] on p "N'oubliez pas que la santé de la peau de votre chien est importante pour son bi…" at bounding box center [670, 312] width 907 height 37
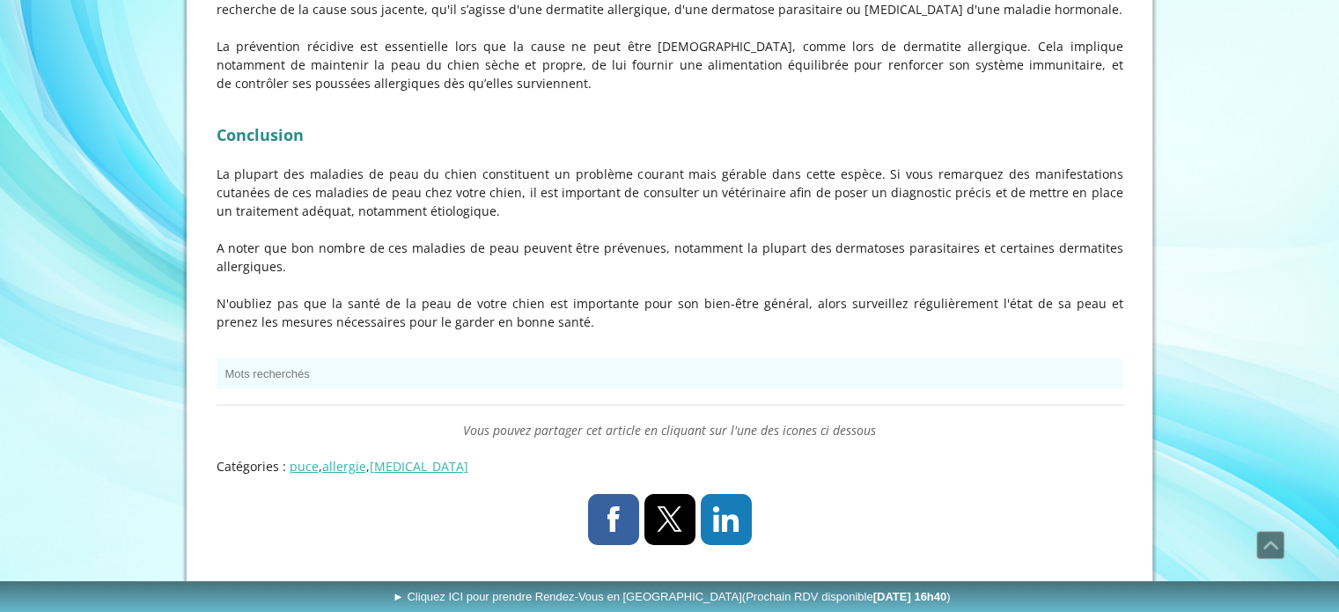
click at [875, 294] on p "N'oubliez pas que la santé de la peau de votre chien est importante pour son bi…" at bounding box center [670, 312] width 907 height 37
drag, startPoint x: 525, startPoint y: 228, endPoint x: 380, endPoint y: 216, distance: 145.8
click at [380, 294] on p "N'oubliez pas que la santé de la peau de votre chien est importante pour son bi…" at bounding box center [670, 312] width 907 height 37
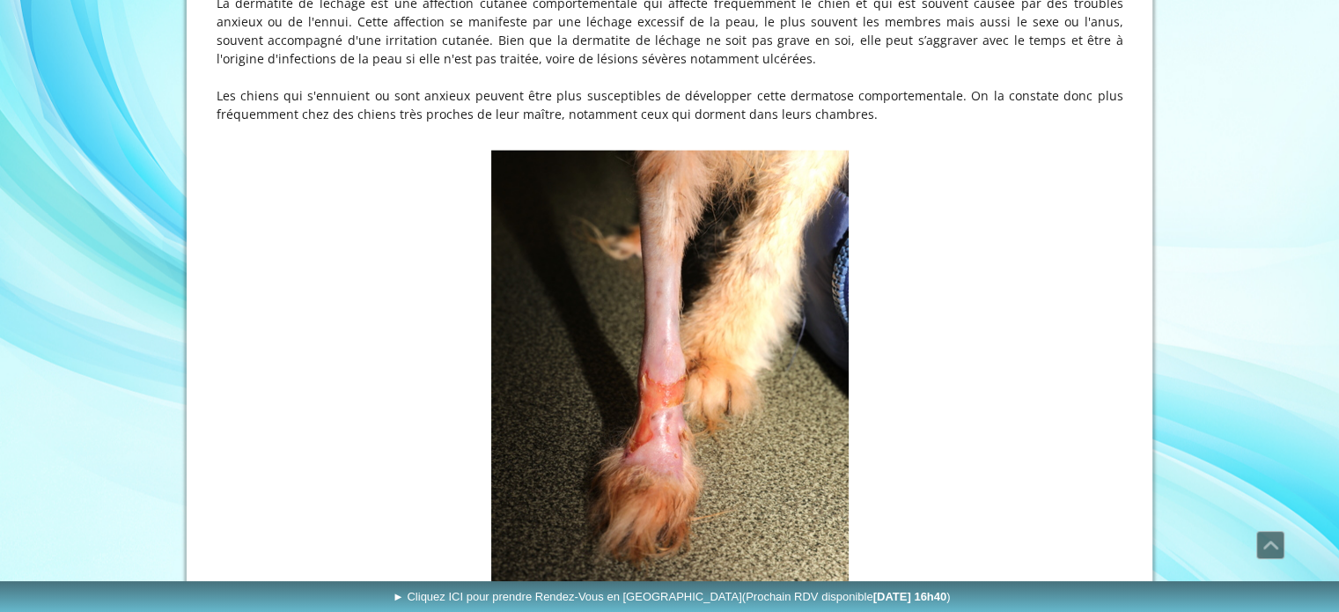
scroll to position [4466, 0]
